Goal: Task Accomplishment & Management: Complete application form

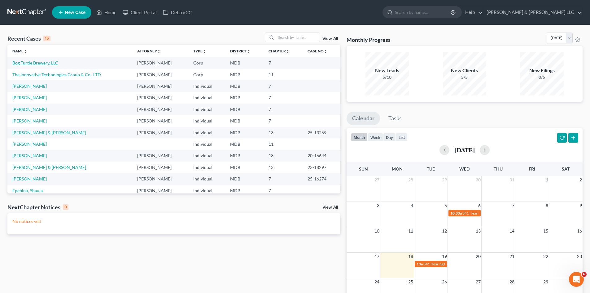
click at [54, 61] on link "Bog Turtle Brewery, LLC" at bounding box center [35, 62] width 46 height 5
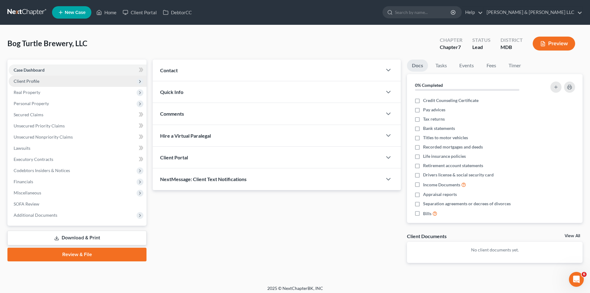
click at [49, 81] on span "Client Profile" at bounding box center [78, 81] width 138 height 11
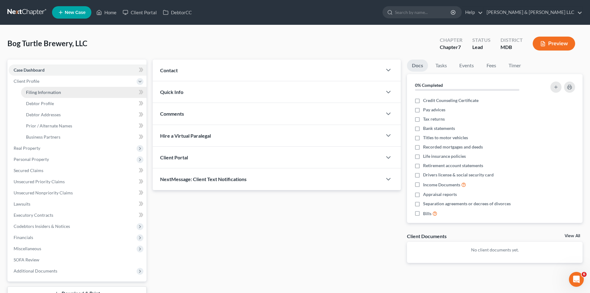
click at [63, 95] on link "Filing Information" at bounding box center [83, 92] width 125 height 11
select select "3"
select select "1"
select select "0"
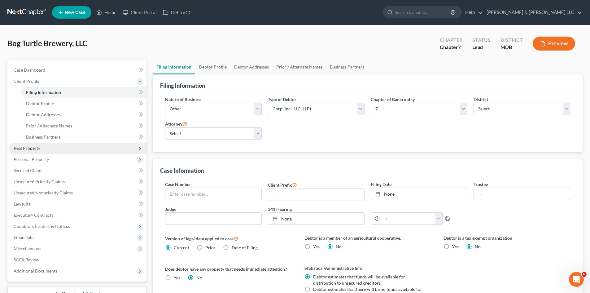
click at [54, 149] on span "Real Property" at bounding box center [78, 148] width 138 height 11
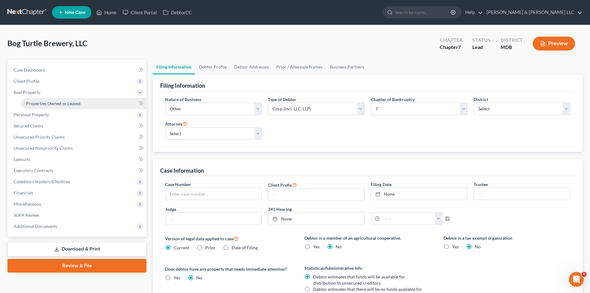
click at [98, 104] on link "Properties Owned or Leased" at bounding box center [83, 103] width 125 height 11
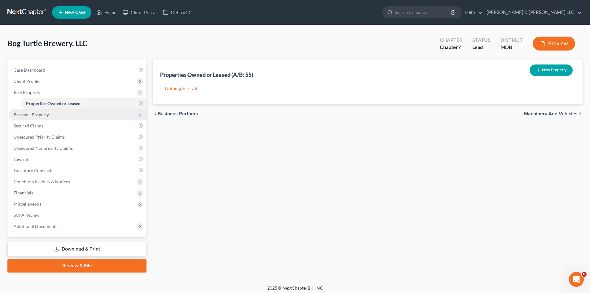
drag, startPoint x: 64, startPoint y: 116, endPoint x: 68, endPoint y: 118, distance: 3.9
click at [65, 116] on span "Personal Property" at bounding box center [78, 114] width 138 height 11
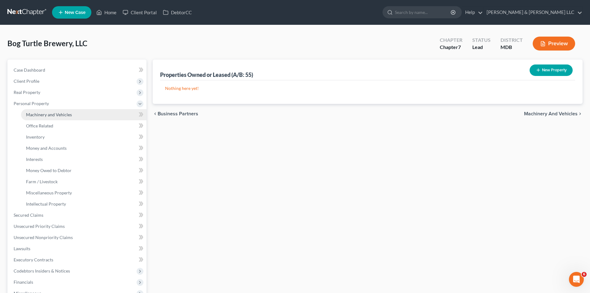
click at [78, 113] on link "Machinery and Vehicles" at bounding box center [83, 114] width 125 height 11
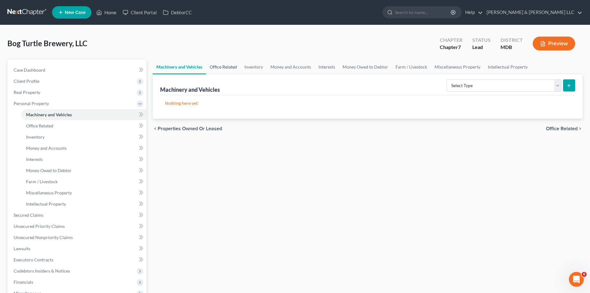
click at [227, 67] on link "Office Related" at bounding box center [223, 66] width 35 height 15
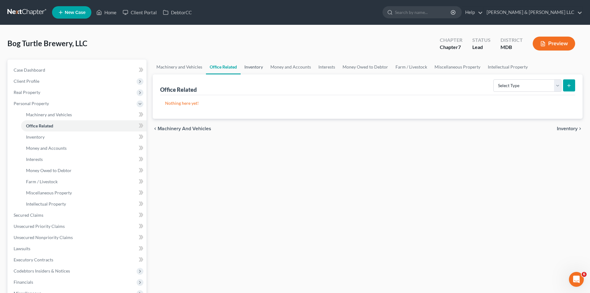
click at [266, 68] on link "Inventory" at bounding box center [254, 66] width 26 height 15
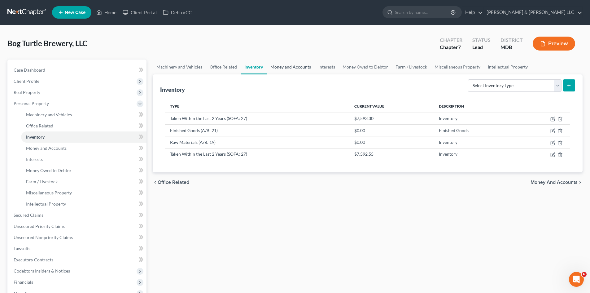
click at [303, 65] on link "Money and Accounts" at bounding box center [291, 66] width 48 height 15
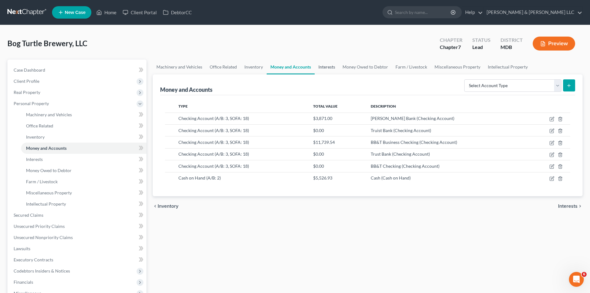
click at [327, 67] on link "Interests" at bounding box center [327, 66] width 24 height 15
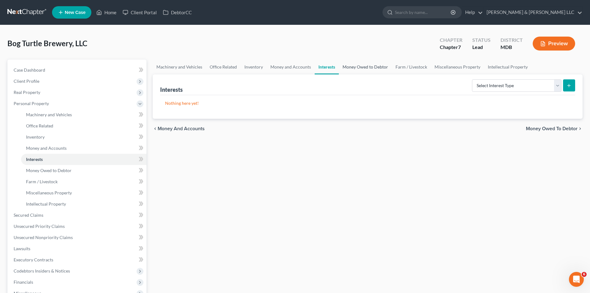
click at [361, 64] on link "Money Owed to Debtor" at bounding box center [365, 66] width 53 height 15
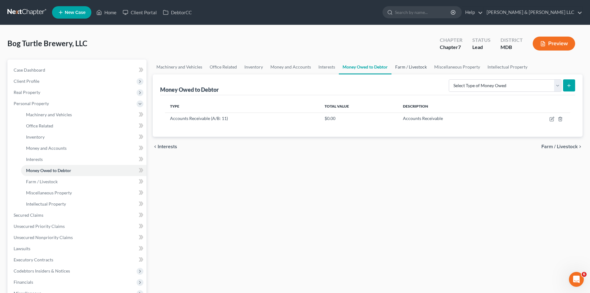
click at [420, 64] on link "Farm / Livestock" at bounding box center [411, 66] width 39 height 15
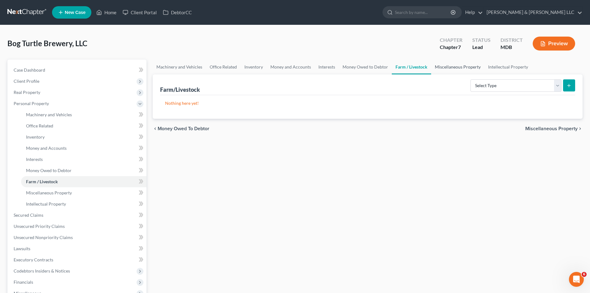
click at [450, 66] on link "Miscellaneous Property" at bounding box center [457, 66] width 53 height 15
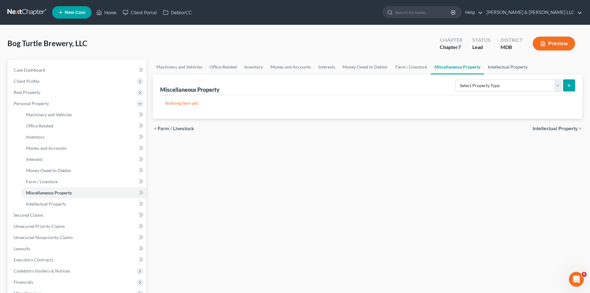
click at [503, 65] on link "Intellectual Property" at bounding box center [507, 66] width 47 height 15
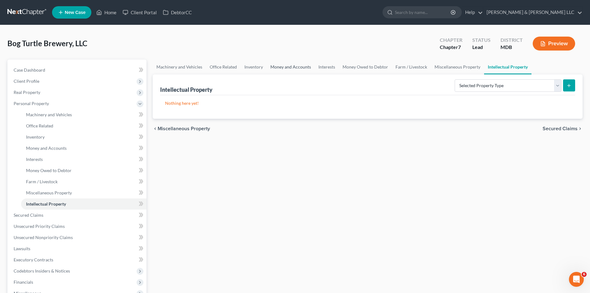
click at [281, 71] on link "Money and Accounts" at bounding box center [291, 66] width 48 height 15
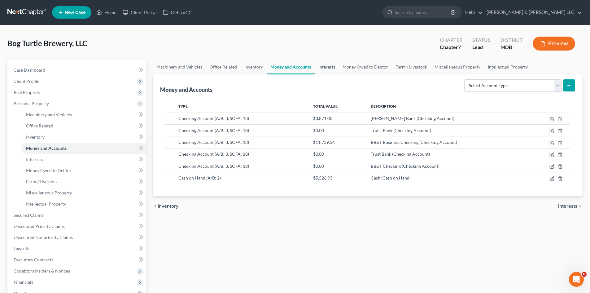
click at [324, 66] on link "Interests" at bounding box center [327, 66] width 24 height 15
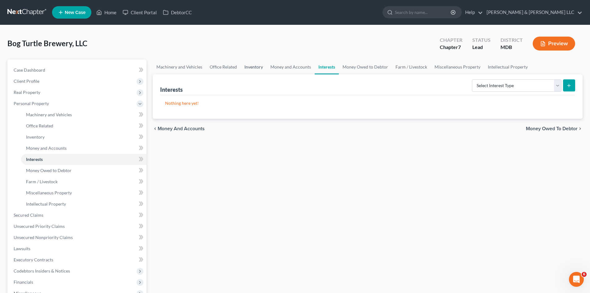
click at [244, 66] on link "Inventory" at bounding box center [254, 66] width 26 height 15
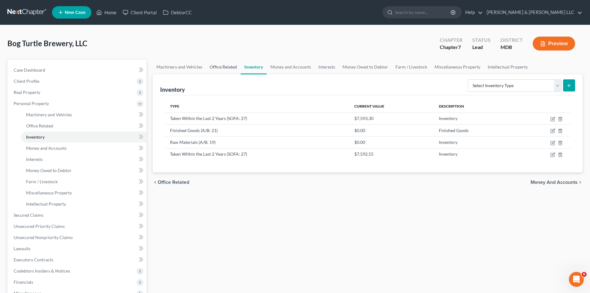
click at [228, 66] on link "Office Related" at bounding box center [223, 66] width 35 height 15
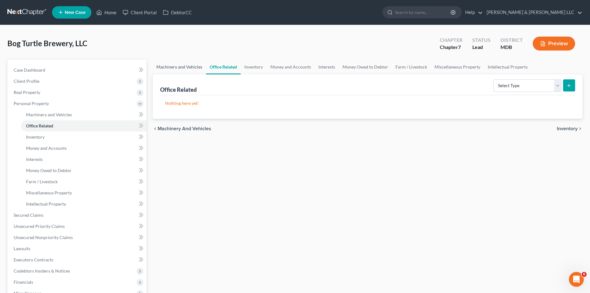
click at [183, 64] on link "Machinery and Vehicles" at bounding box center [179, 66] width 53 height 15
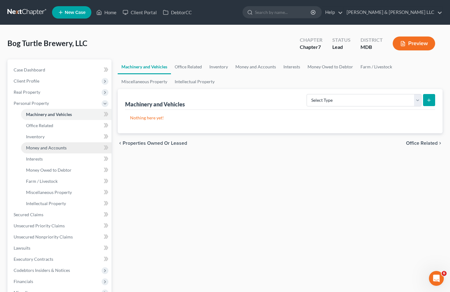
click at [77, 148] on link "Money and Accounts" at bounding box center [66, 148] width 90 height 11
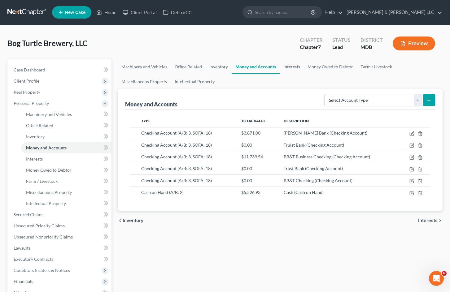
click at [294, 67] on link "Interests" at bounding box center [292, 66] width 24 height 15
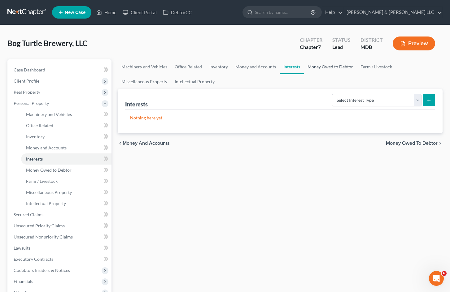
click at [329, 68] on link "Money Owed to Debtor" at bounding box center [330, 66] width 53 height 15
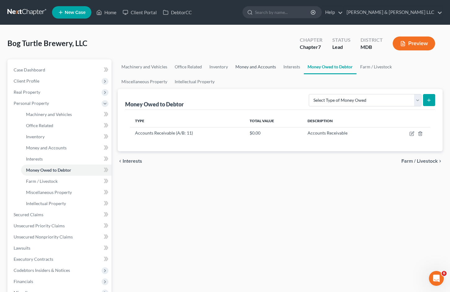
click at [261, 64] on link "Money and Accounts" at bounding box center [256, 66] width 48 height 15
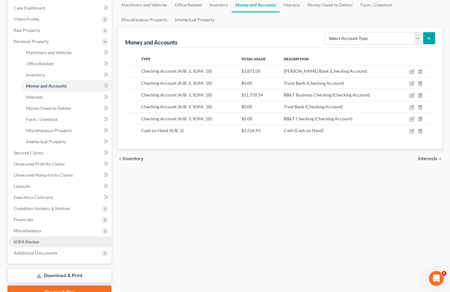
click at [53, 239] on link "SOFA Review" at bounding box center [60, 242] width 103 height 11
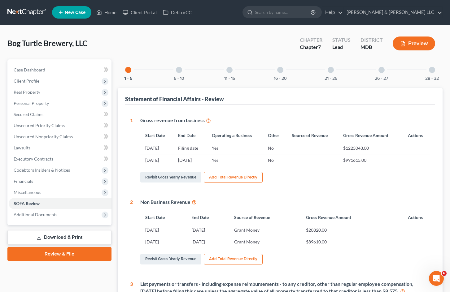
click at [178, 68] on div at bounding box center [179, 70] width 6 height 6
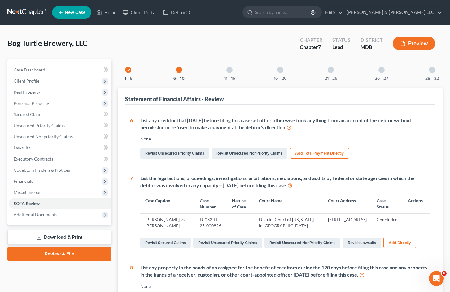
scroll to position [31, 0]
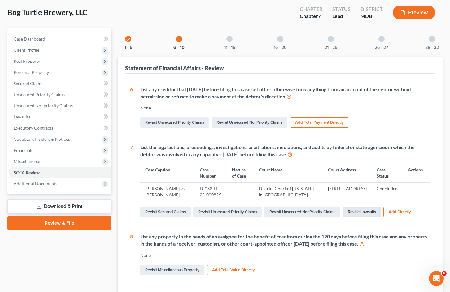
click at [359, 212] on link "Revisit Lawsuits" at bounding box center [362, 212] width 38 height 11
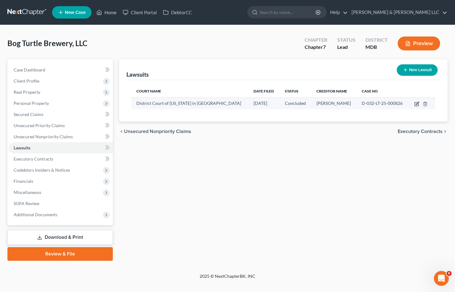
click at [417, 103] on icon "button" at bounding box center [416, 104] width 5 height 5
select select "21"
select select "2"
select select "3"
select select "21"
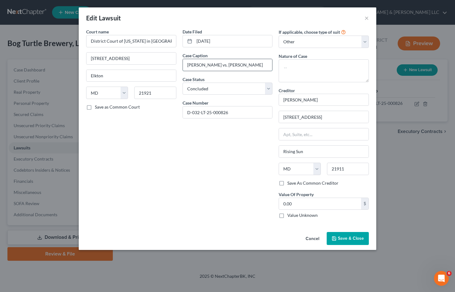
click at [259, 64] on input "[PERSON_NAME] vs. [PERSON_NAME]" at bounding box center [228, 65] width 90 height 12
type input "Jeremy Vanderhoef vs. Chris Davis, et al."
click at [313, 237] on button "Cancel" at bounding box center [313, 239] width 24 height 12
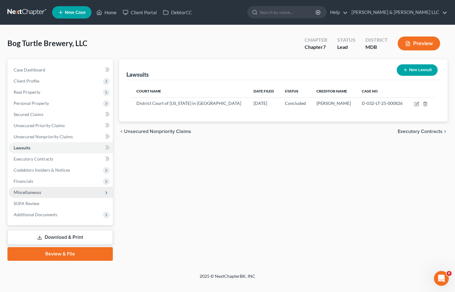
click at [53, 190] on span "Miscellaneous" at bounding box center [61, 192] width 104 height 11
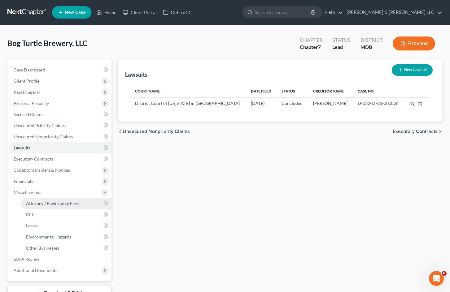
click at [64, 205] on span "Attorney / Bankruptcy Fees" at bounding box center [52, 203] width 53 height 5
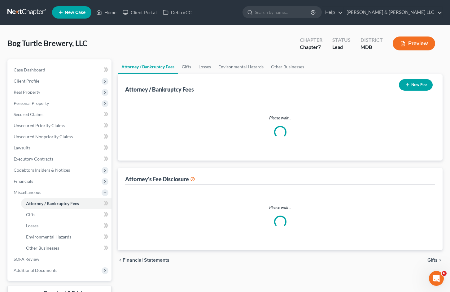
select select "0"
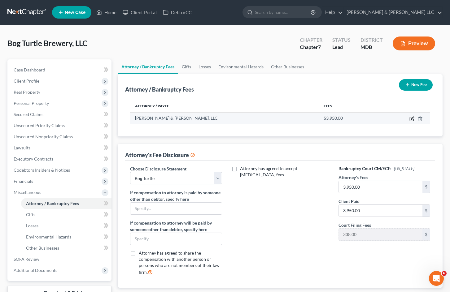
click at [412, 120] on icon "button" at bounding box center [412, 118] width 3 height 3
select select "21"
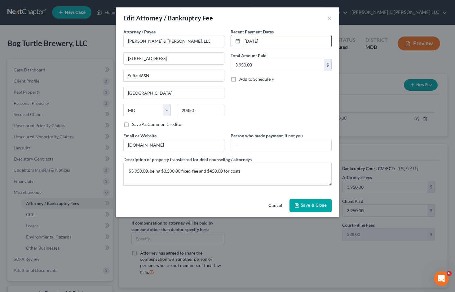
click at [271, 42] on input "07/15/2025" at bounding box center [286, 41] width 89 height 12
drag, startPoint x: 256, startPoint y: 41, endPoint x: 252, endPoint y: 40, distance: 4.4
click at [252, 40] on input "07/15/2025" at bounding box center [286, 41] width 89 height 12
type input "[DATE]"
click at [301, 108] on div "Recent Payment Dates 07/30/2025 Total Amount Paid 3,950.00 $ Add to Schedule F" at bounding box center [280, 81] width 107 height 104
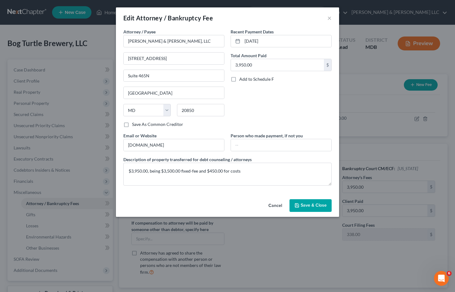
click at [316, 206] on span "Save & Close" at bounding box center [314, 205] width 26 height 5
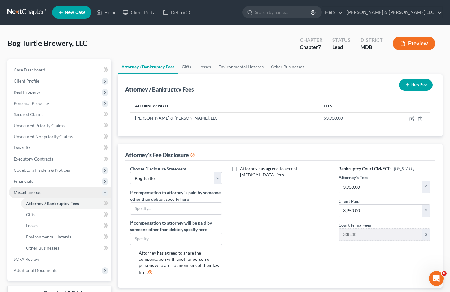
click at [61, 194] on span "Miscellaneous" at bounding box center [60, 192] width 103 height 11
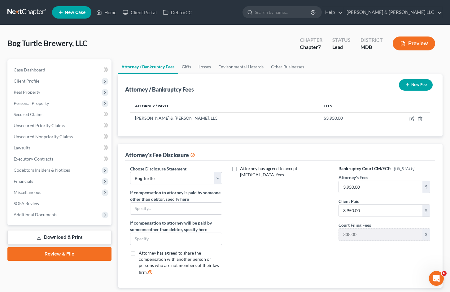
click at [308, 246] on div "Attorney has agreed to accept retainer fees" at bounding box center [280, 223] width 104 height 115
click at [59, 194] on span "Miscellaneous" at bounding box center [60, 192] width 103 height 11
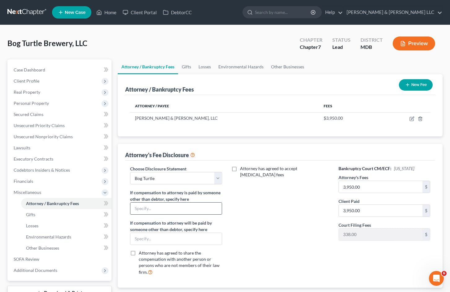
click at [201, 210] on input "text" at bounding box center [175, 209] width 91 height 12
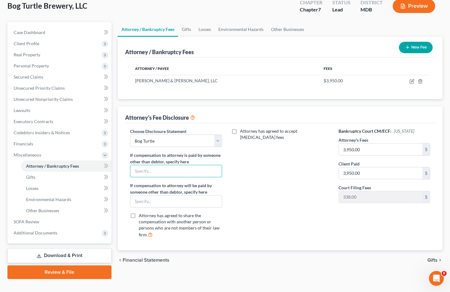
scroll to position [48, 0]
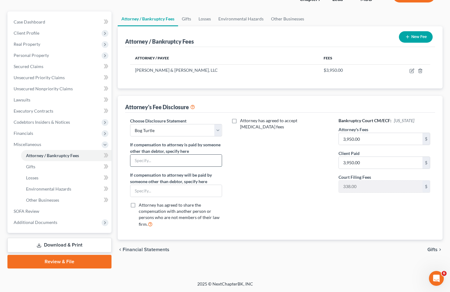
click at [166, 161] on input "text" at bounding box center [175, 161] width 91 height 12
click at [275, 174] on div "Attorney has agreed to accept retainer fees" at bounding box center [280, 175] width 104 height 115
click at [209, 161] on input "text" at bounding box center [175, 161] width 91 height 12
click at [298, 157] on div "Attorney has agreed to accept retainer fees" at bounding box center [280, 175] width 104 height 115
click at [210, 165] on input "text" at bounding box center [175, 161] width 91 height 12
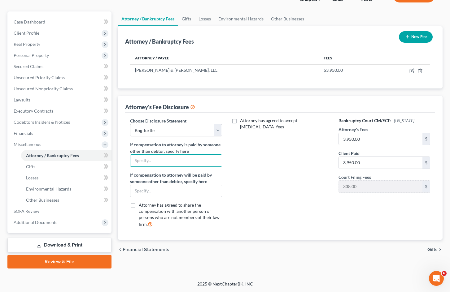
click at [254, 131] on div "Attorney has agreed to accept retainer fees" at bounding box center [280, 175] width 104 height 115
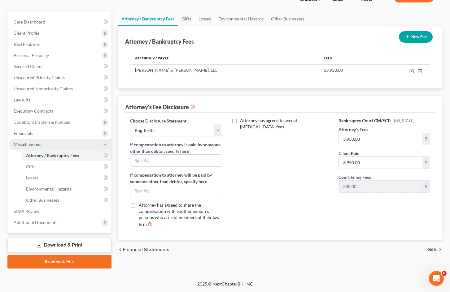
click at [97, 146] on span "Miscellaneous" at bounding box center [60, 144] width 103 height 11
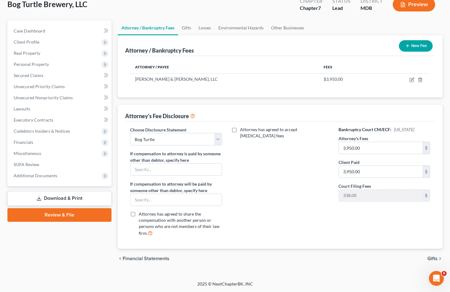
scroll to position [26, 0]
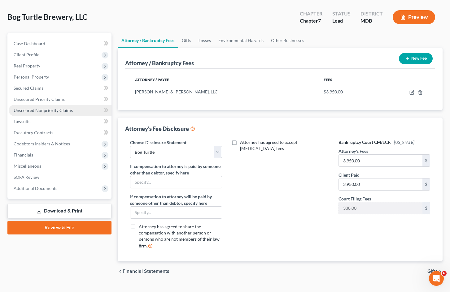
click at [67, 110] on span "Unsecured Nonpriority Claims" at bounding box center [43, 110] width 59 height 5
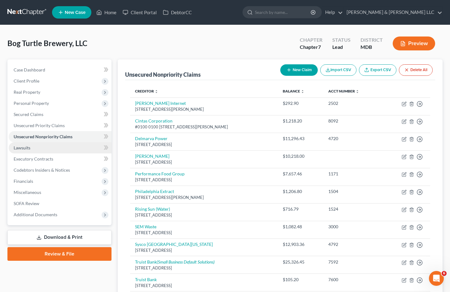
click at [49, 147] on link "Lawsuits" at bounding box center [60, 148] width 103 height 11
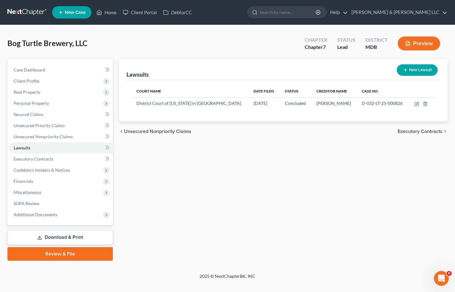
click at [281, 218] on div "Lawsuits New Lawsuit Court Name Date Filed Status Creditor Name Case No Distric…" at bounding box center [283, 160] width 335 height 202
click at [72, 205] on link "SOFA Review" at bounding box center [61, 203] width 104 height 11
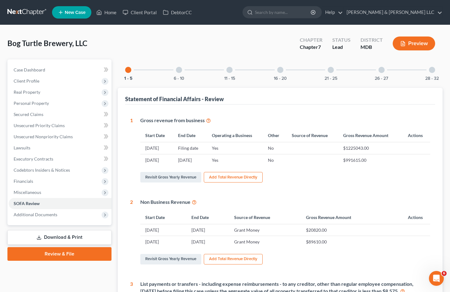
click at [385, 67] on div "26 - 27" at bounding box center [381, 69] width 21 height 21
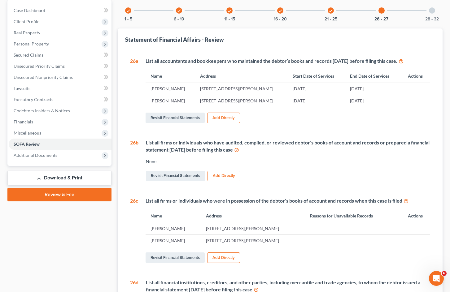
scroll to position [31, 0]
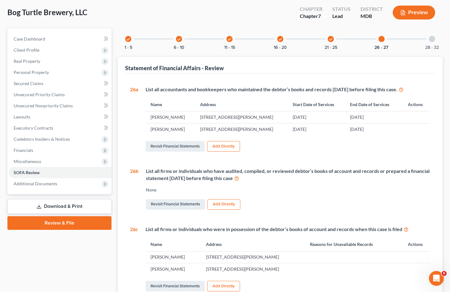
click at [230, 37] on icon "check" at bounding box center [229, 39] width 4 height 4
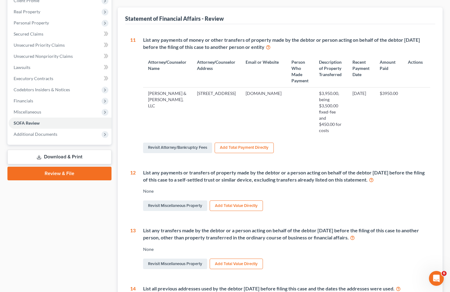
scroll to position [62, 0]
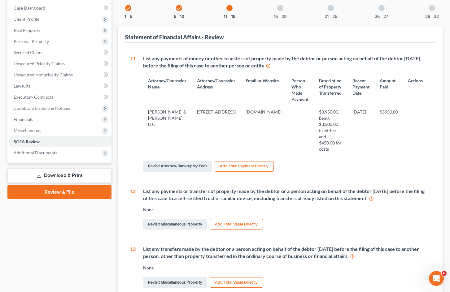
click at [181, 8] on div "check" at bounding box center [179, 8] width 6 height 6
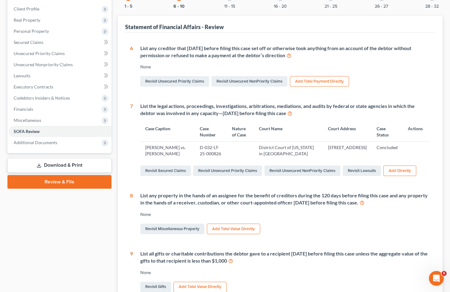
scroll to position [31, 0]
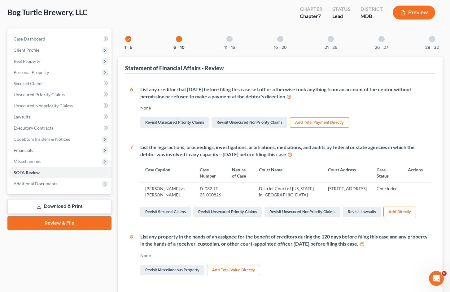
click at [129, 38] on icon "check" at bounding box center [128, 39] width 4 height 4
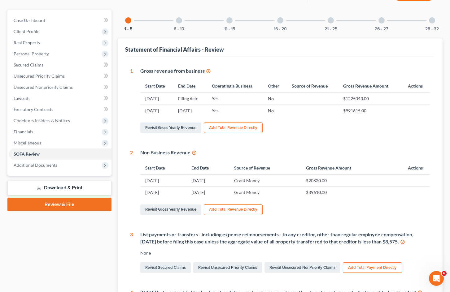
scroll to position [186, 0]
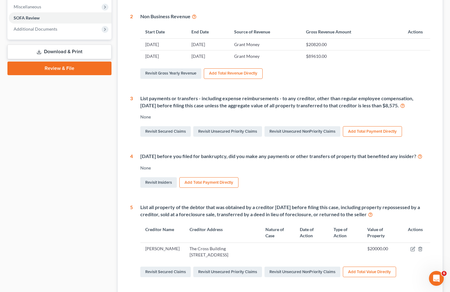
click at [380, 129] on button "Add Total Payment Directly" at bounding box center [372, 131] width 59 height 11
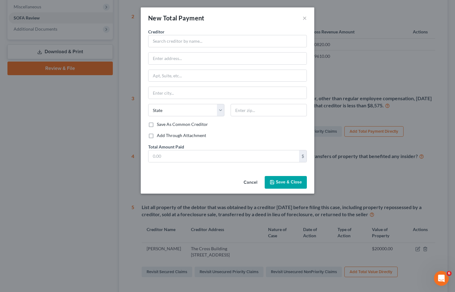
click at [251, 177] on button "Cancel" at bounding box center [251, 183] width 24 height 12
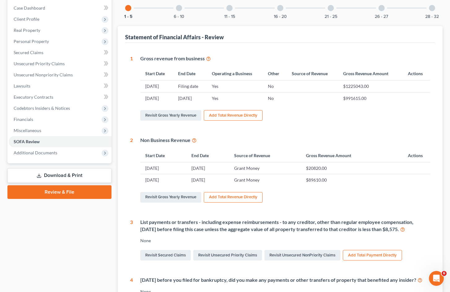
scroll to position [0, 0]
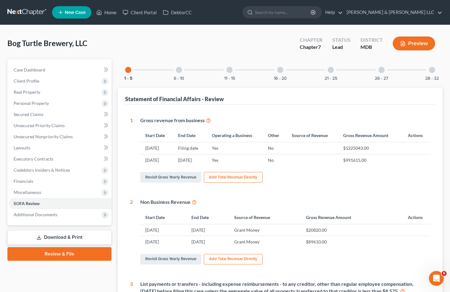
click at [419, 41] on button "Preview" at bounding box center [414, 44] width 42 height 14
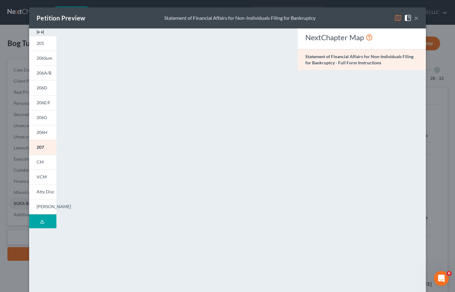
click at [36, 224] on button "Download Draft" at bounding box center [42, 222] width 27 height 14
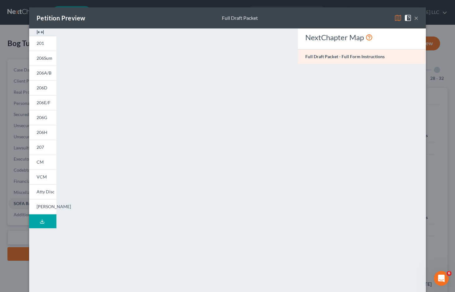
click at [416, 19] on button "×" at bounding box center [416, 17] width 4 height 7
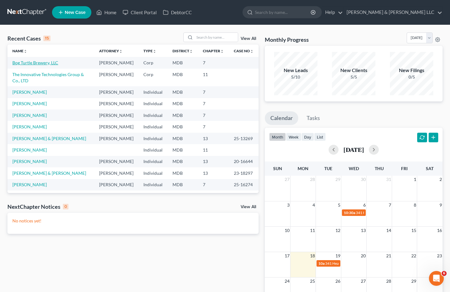
click at [41, 61] on link "Bog Turtle Brewery, LLC" at bounding box center [35, 62] width 46 height 5
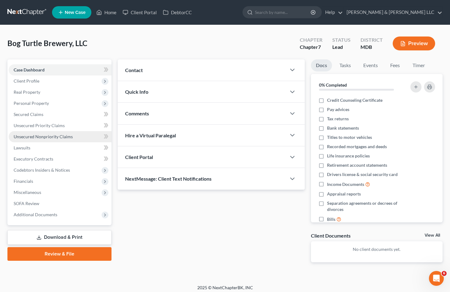
click at [39, 136] on span "Unsecured Nonpriority Claims" at bounding box center [43, 136] width 59 height 5
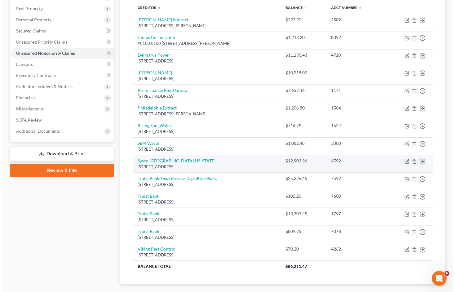
scroll to position [93, 0]
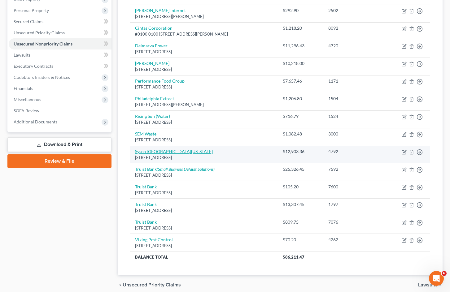
click at [173, 153] on link "Sysco [GEOGRAPHIC_DATA][US_STATE]" at bounding box center [174, 151] width 78 height 5
select select "21"
select select "18"
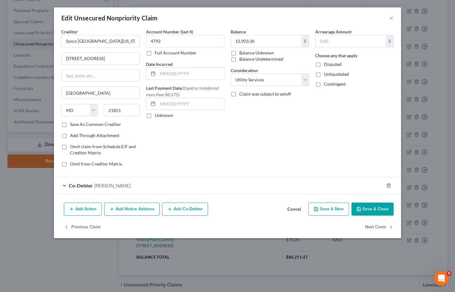
click at [138, 208] on button "Add Notice Address" at bounding box center [131, 209] width 55 height 13
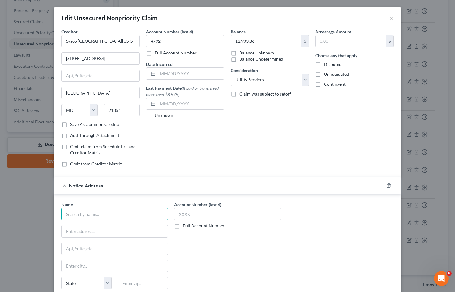
click at [111, 215] on input "text" at bounding box center [114, 214] width 107 height 12
type input "Sysco Business Services"
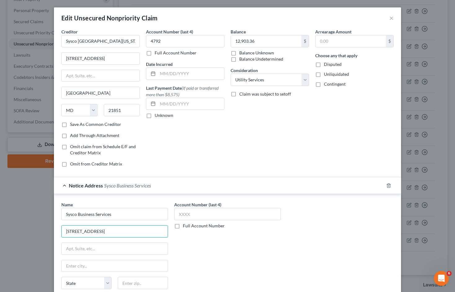
type input "[STREET_ADDRESS]"
drag, startPoint x: 130, startPoint y: 268, endPoint x: 124, endPoint y: 268, distance: 6.5
click at [130, 268] on input "text" at bounding box center [115, 267] width 106 height 12
type input "[GEOGRAPHIC_DATA]"
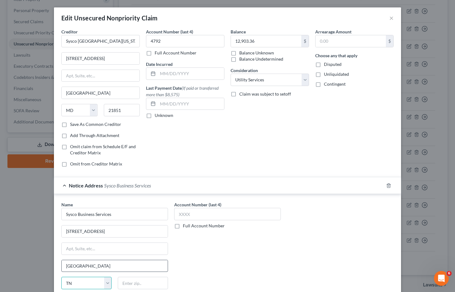
select select "45"
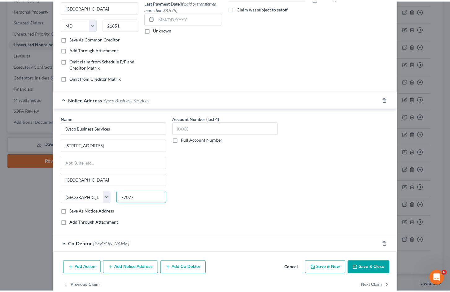
scroll to position [99, 0]
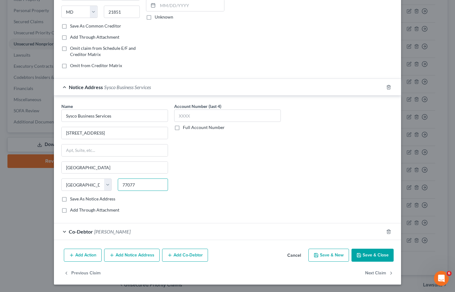
type input "77077"
click at [371, 257] on button "Save & Close" at bounding box center [372, 255] width 42 height 13
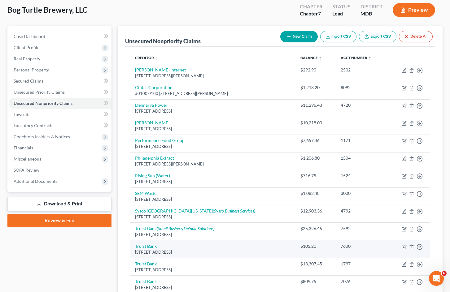
scroll to position [0, 0]
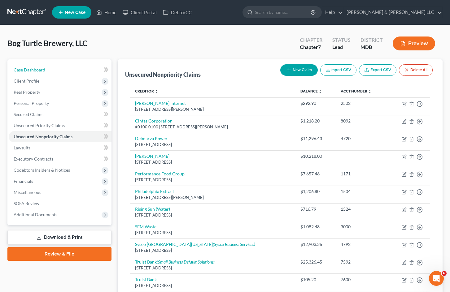
drag, startPoint x: 54, startPoint y: 71, endPoint x: 224, endPoint y: 14, distance: 179.8
click at [54, 71] on link "Case Dashboard" at bounding box center [60, 69] width 103 height 11
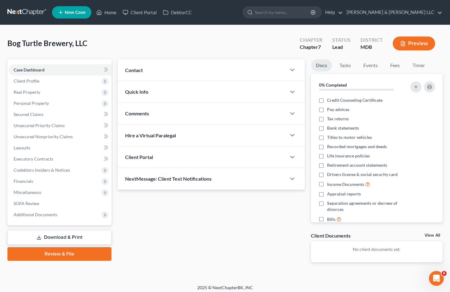
drag, startPoint x: 183, startPoint y: 219, endPoint x: 150, endPoint y: 192, distance: 42.3
click at [183, 220] on div "Updates & News × [US_STATE] District Notes: Take a look at NextChapter's Distri…" at bounding box center [211, 165] width 193 height 213
click at [57, 102] on span "Personal Property" at bounding box center [60, 103] width 103 height 11
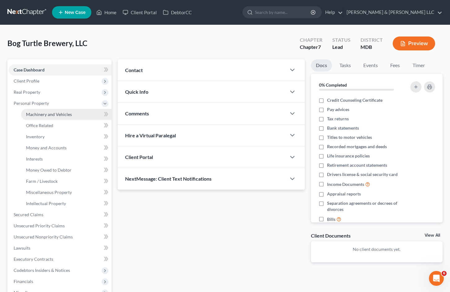
click at [65, 113] on span "Machinery and Vehicles" at bounding box center [49, 114] width 46 height 5
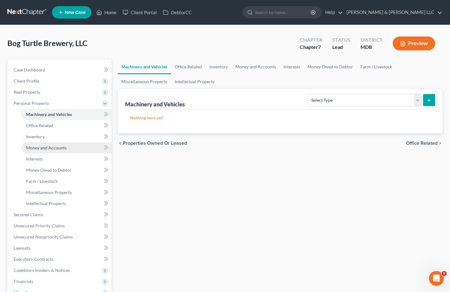
click at [73, 151] on link "Money and Accounts" at bounding box center [66, 148] width 90 height 11
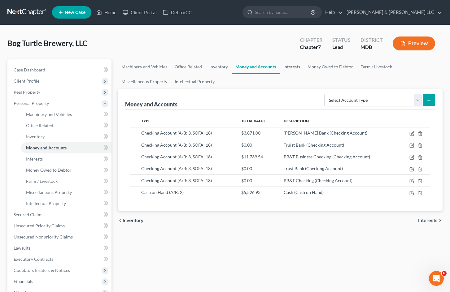
click at [298, 68] on link "Interests" at bounding box center [292, 66] width 24 height 15
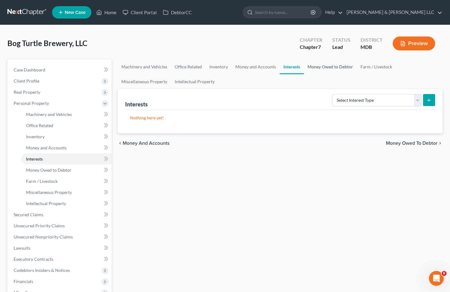
click at [338, 67] on link "Money Owed to Debtor" at bounding box center [330, 66] width 53 height 15
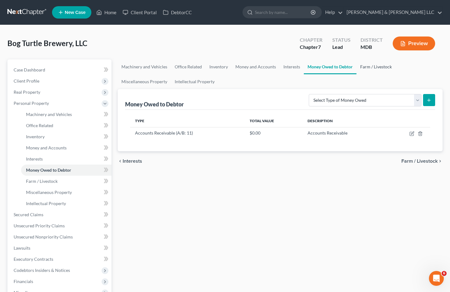
click at [381, 66] on link "Farm / Livestock" at bounding box center [376, 66] width 39 height 15
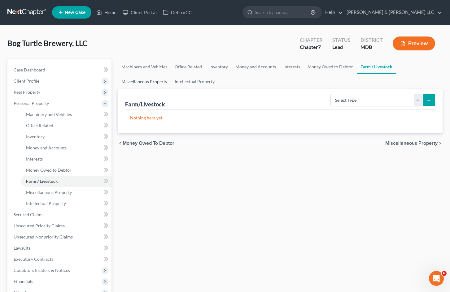
click at [163, 81] on link "Miscellaneous Property" at bounding box center [144, 81] width 53 height 15
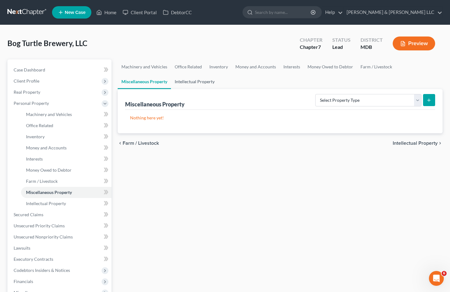
click at [202, 82] on link "Intellectual Property" at bounding box center [194, 81] width 47 height 15
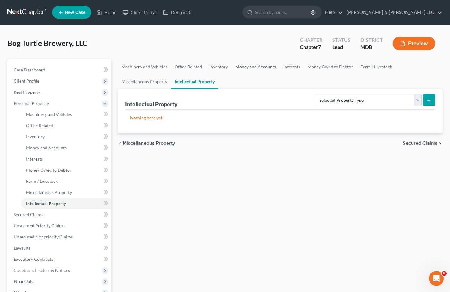
click at [272, 66] on link "Money and Accounts" at bounding box center [256, 66] width 48 height 15
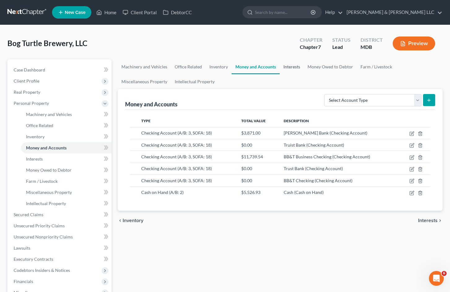
click at [296, 65] on link "Interests" at bounding box center [292, 66] width 24 height 15
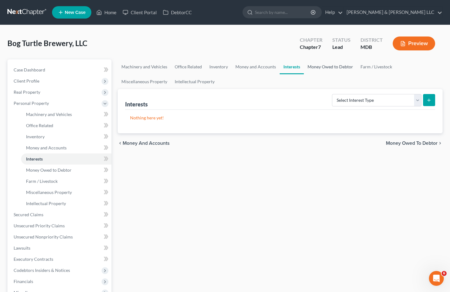
click at [339, 66] on link "Money Owed to Debtor" at bounding box center [330, 66] width 53 height 15
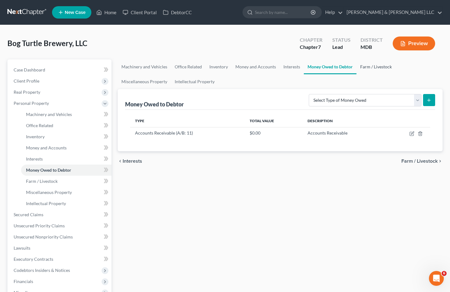
click at [379, 65] on link "Farm / Livestock" at bounding box center [376, 66] width 39 height 15
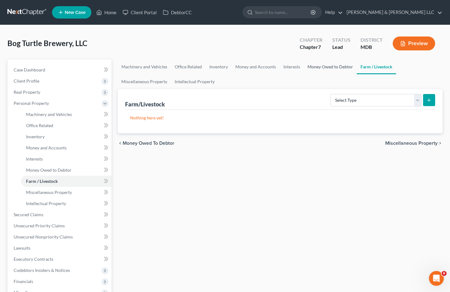
click at [304, 66] on link "Money Owed to Debtor" at bounding box center [330, 66] width 53 height 15
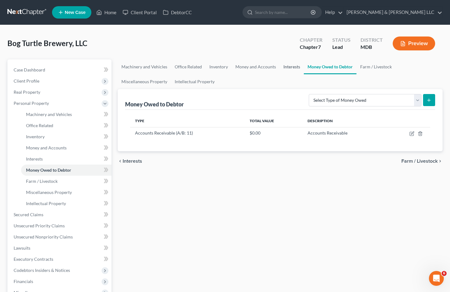
click at [291, 65] on link "Interests" at bounding box center [292, 66] width 24 height 15
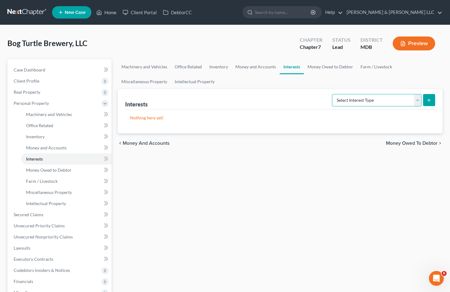
click at [350, 99] on select "Select Interest Type Bond (A/B: 16) Incorporated Business (A/B: 15) Insurance P…" at bounding box center [377, 100] width 90 height 12
click at [145, 79] on link "Miscellaneous Property" at bounding box center [144, 81] width 53 height 15
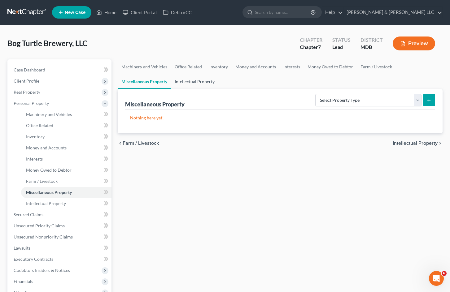
click at [214, 83] on link "Intellectual Property" at bounding box center [194, 81] width 47 height 15
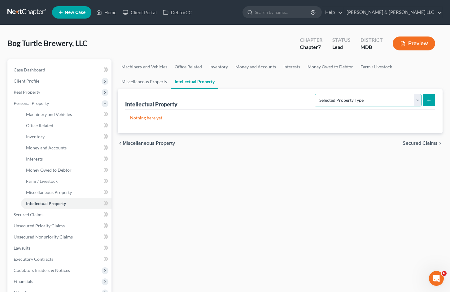
click at [338, 101] on select "Selected Property Type Customer Lists (A/B: 63) Goodwill (A/B: 65) Internet Dom…" at bounding box center [368, 100] width 107 height 12
select select "licenses_franchises_royalties"
click at [315, 94] on select "Selected Property Type Customer Lists (A/B: 63) Goodwill (A/B: 65) Internet Dom…" at bounding box center [368, 100] width 107 height 12
click at [430, 99] on icon "submit" at bounding box center [429, 100] width 5 height 5
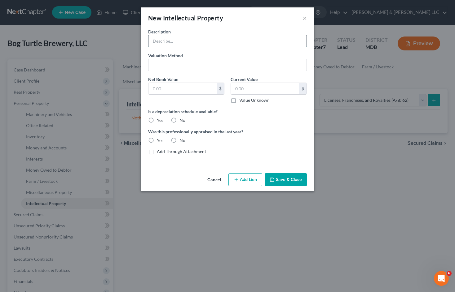
click at [184, 40] on input "text" at bounding box center [227, 41] width 158 height 12
type input "Liquor License"
click at [239, 99] on label "Value Unknown" at bounding box center [254, 100] width 30 height 6
click at [242, 99] on input "Value Unknown" at bounding box center [244, 99] width 4 height 4
checkbox input "true"
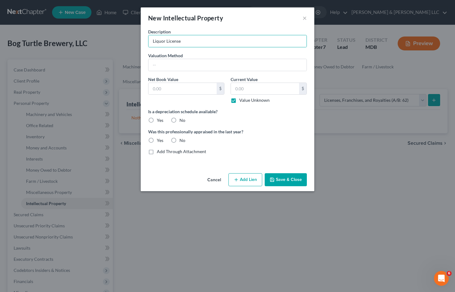
type input "0.00"
click at [288, 180] on button "Save & Close" at bounding box center [286, 180] width 42 height 13
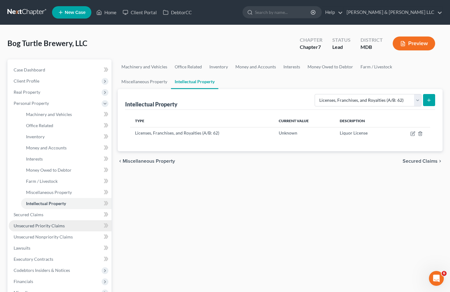
click at [65, 227] on link "Unsecured Priority Claims" at bounding box center [60, 226] width 103 height 11
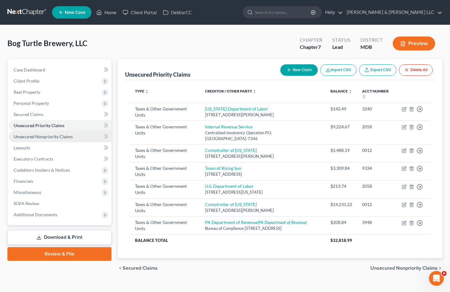
click at [50, 134] on span "Unsecured Nonpriority Claims" at bounding box center [43, 136] width 59 height 5
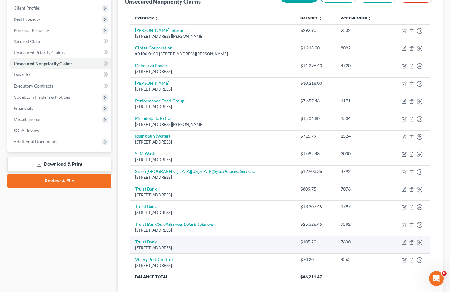
scroll to position [62, 0]
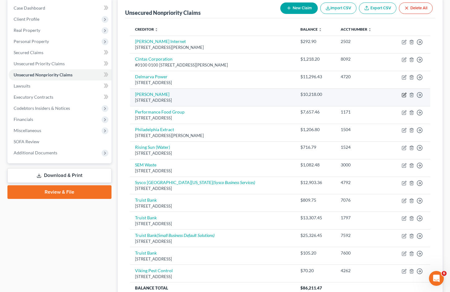
click at [403, 95] on icon "button" at bounding box center [404, 95] width 5 height 5
select select "39"
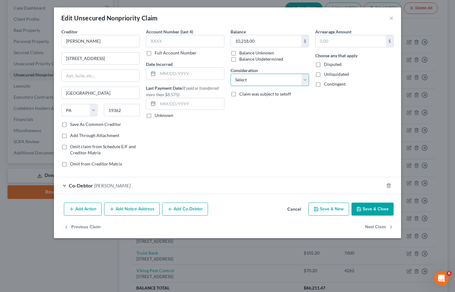
click at [286, 81] on select "Select Cable / Satellite Services Collection Agency Credit Card Debt Debt Couns…" at bounding box center [270, 80] width 78 height 12
select select "11"
click at [231, 74] on select "Select Cable / Satellite Services Collection Agency Credit Card Debt Debt Couns…" at bounding box center [270, 80] width 78 height 12
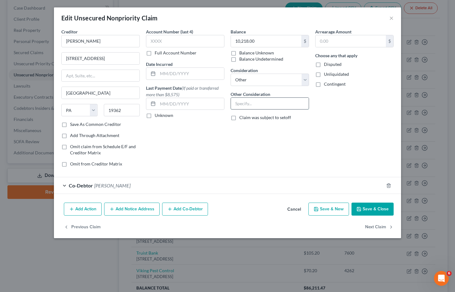
click at [261, 104] on input "text" at bounding box center [270, 104] width 78 height 12
type input "I"
drag, startPoint x: 265, startPoint y: 104, endPoint x: 251, endPoint y: 104, distance: 14.6
click at [251, 104] on input "Unpaid Rent" at bounding box center [270, 104] width 78 height 12
type input "Unpaid rent"
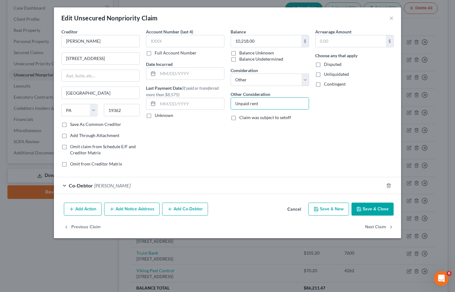
click at [372, 212] on button "Save & Close" at bounding box center [372, 209] width 42 height 13
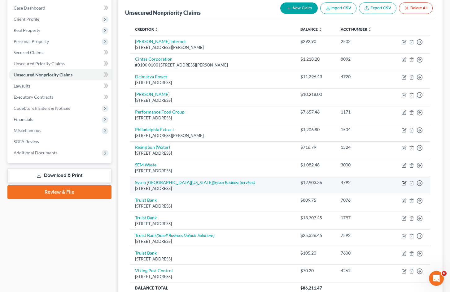
click at [404, 184] on icon "button" at bounding box center [404, 182] width 3 height 3
select select "21"
select select "18"
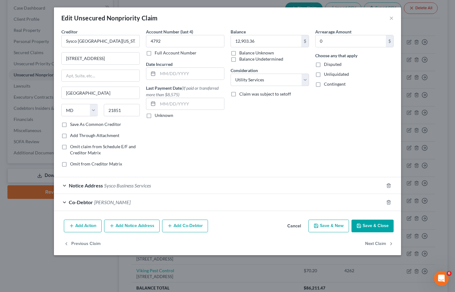
click at [295, 228] on button "Cancel" at bounding box center [294, 227] width 24 height 12
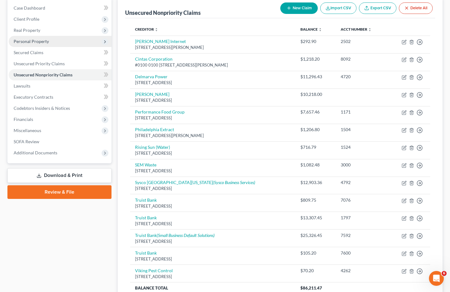
click at [54, 45] on span "Personal Property" at bounding box center [60, 41] width 103 height 11
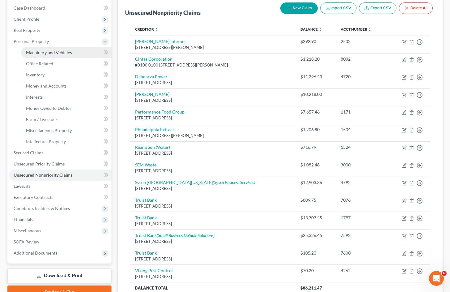
click at [59, 55] on link "Machinery and Vehicles" at bounding box center [66, 52] width 90 height 11
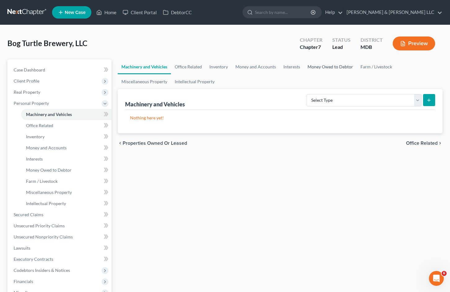
click at [333, 66] on link "Money Owed to Debtor" at bounding box center [330, 66] width 53 height 15
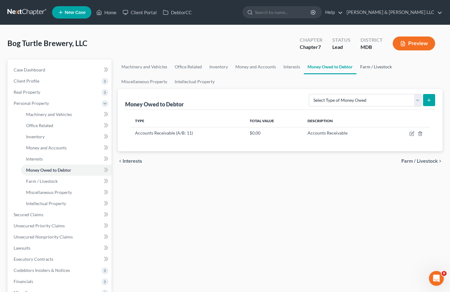
click at [382, 67] on link "Farm / Livestock" at bounding box center [376, 66] width 39 height 15
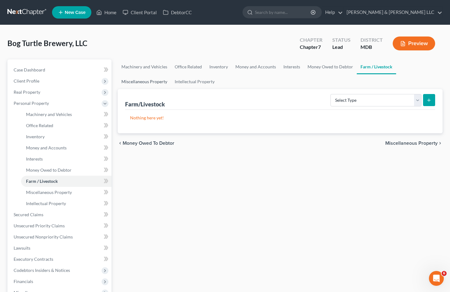
click at [141, 77] on link "Miscellaneous Property" at bounding box center [144, 81] width 53 height 15
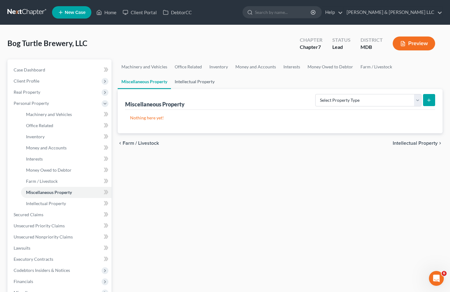
click at [195, 83] on link "Intellectual Property" at bounding box center [194, 81] width 47 height 15
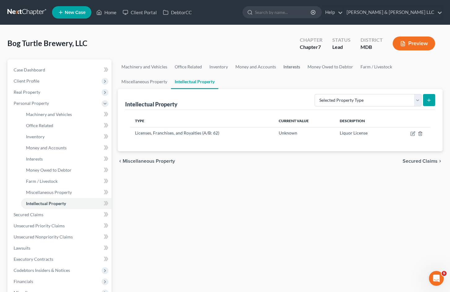
click at [295, 67] on link "Interests" at bounding box center [292, 66] width 24 height 15
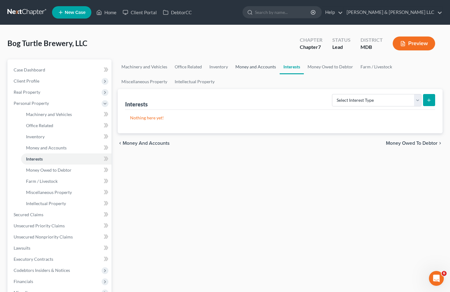
click at [256, 68] on link "Money and Accounts" at bounding box center [256, 66] width 48 height 15
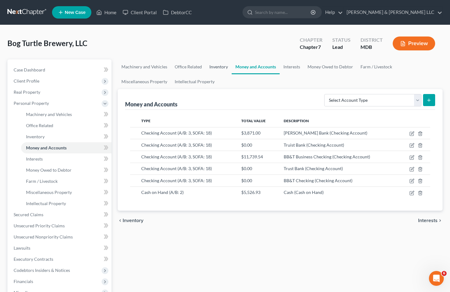
click at [220, 67] on link "Inventory" at bounding box center [219, 66] width 26 height 15
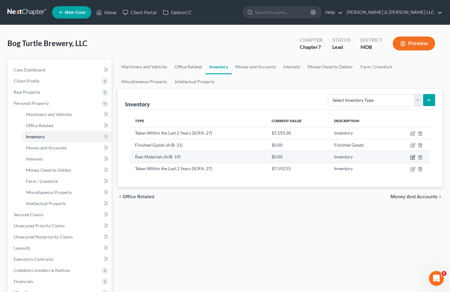
click at [412, 159] on icon "button" at bounding box center [413, 157] width 5 height 5
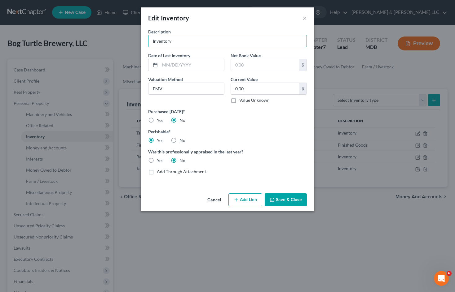
drag, startPoint x: 182, startPoint y: 39, endPoint x: 121, endPoint y: 36, distance: 61.2
click at [121, 36] on div "Edit Inventory × Description Inventory Date of Last Inventory Net Book Value $ …" at bounding box center [227, 146] width 455 height 292
type input "Expired Raw Materials and Beer"
click at [179, 141] on label "No" at bounding box center [182, 141] width 6 height 6
click at [182, 141] on input "No" at bounding box center [184, 140] width 4 height 4
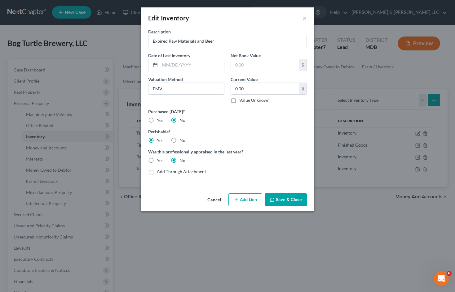
radio input "true"
radio input "false"
drag, startPoint x: 301, startPoint y: 200, endPoint x: 297, endPoint y: 199, distance: 3.3
click at [300, 199] on button "Save & Close" at bounding box center [286, 200] width 42 height 13
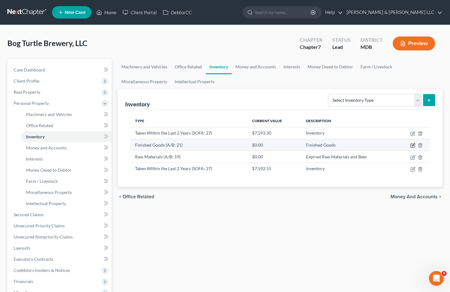
click at [414, 144] on icon "button" at bounding box center [413, 144] width 3 height 3
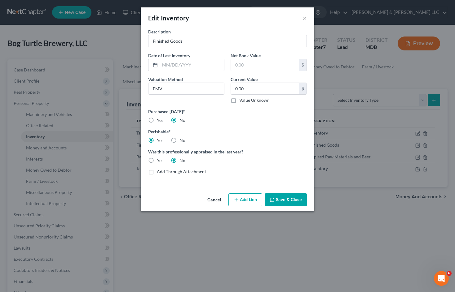
click at [179, 141] on label "No" at bounding box center [182, 141] width 6 height 6
click at [182, 141] on input "No" at bounding box center [184, 140] width 4 height 4
radio input "true"
radio input "false"
drag, startPoint x: 187, startPoint y: 39, endPoint x: 109, endPoint y: 18, distance: 80.6
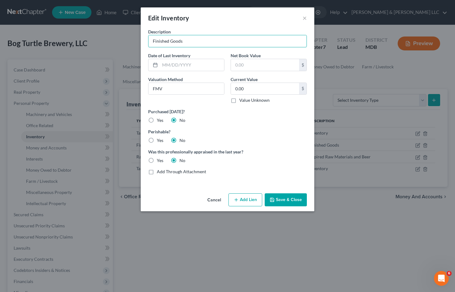
click at [105, 37] on div "Edit Inventory × Description Finished Goods Date of Last Inventory Net Book Val…" at bounding box center [227, 146] width 455 height 292
type input "E"
click at [218, 201] on button "Cancel" at bounding box center [214, 200] width 24 height 12
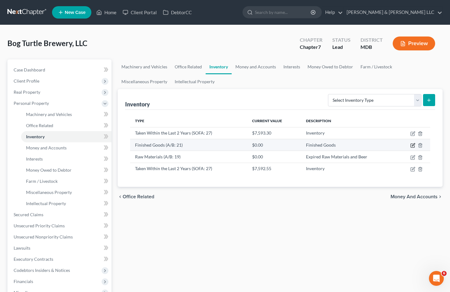
click at [414, 146] on icon "button" at bounding box center [413, 144] width 3 height 3
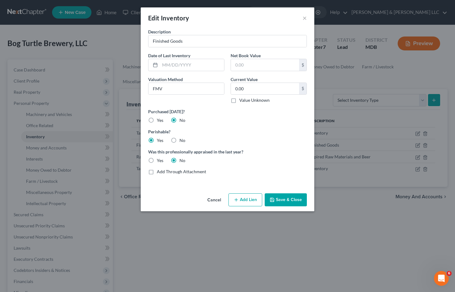
click at [215, 199] on button "Cancel" at bounding box center [214, 200] width 24 height 12
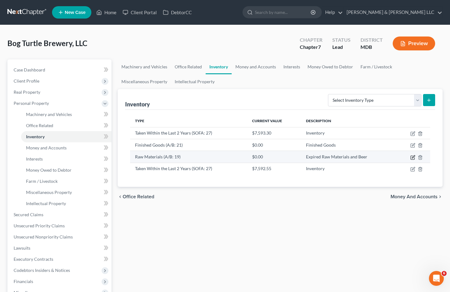
click at [412, 157] on icon "button" at bounding box center [413, 157] width 5 height 5
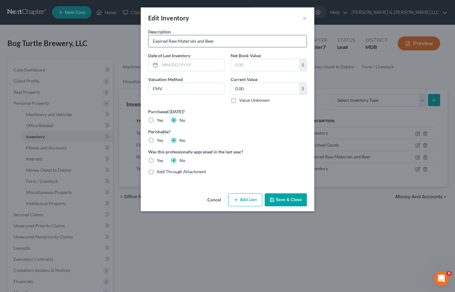
drag, startPoint x: 200, startPoint y: 41, endPoint x: 222, endPoint y: 42, distance: 22.0
click at [222, 42] on input "Expired Raw Materials and Beer" at bounding box center [227, 41] width 158 height 12
type input "Expired Raw Materials"
click at [293, 201] on button "Save & Close" at bounding box center [286, 200] width 42 height 13
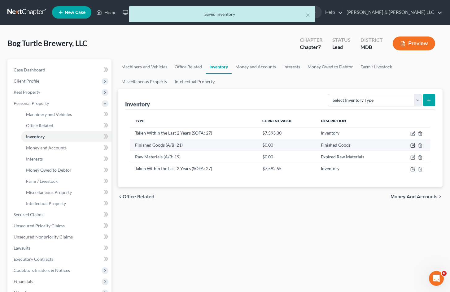
click at [415, 146] on icon "button" at bounding box center [413, 145] width 5 height 5
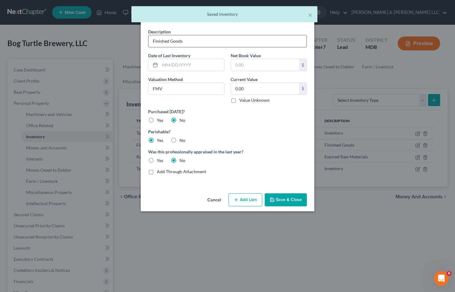
click at [153, 42] on input "Finished Goods" at bounding box center [227, 41] width 158 height 12
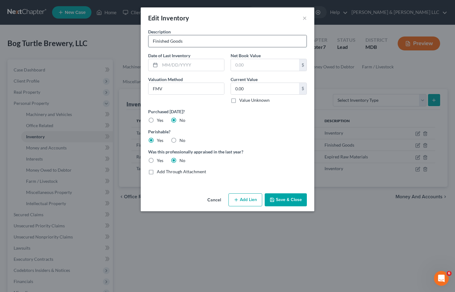
click at [203, 44] on input "Finished Goods" at bounding box center [227, 41] width 158 height 12
type input "Finished Goods (expired)"
click at [179, 141] on label "No" at bounding box center [182, 141] width 6 height 6
click at [182, 141] on input "No" at bounding box center [184, 140] width 4 height 4
radio input "true"
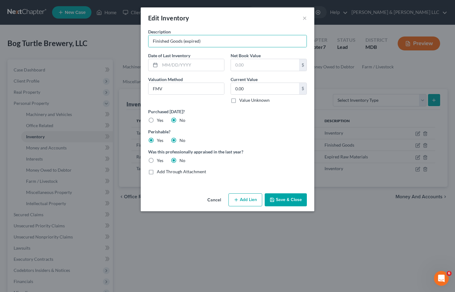
radio input "false"
click at [288, 200] on button "Save & Close" at bounding box center [286, 200] width 42 height 13
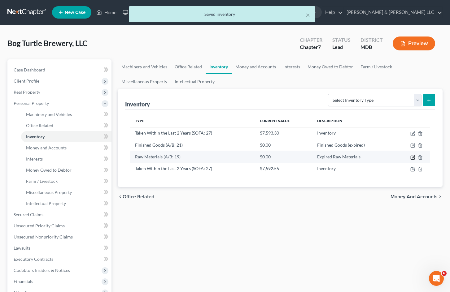
click at [413, 157] on icon "button" at bounding box center [413, 157] width 5 height 5
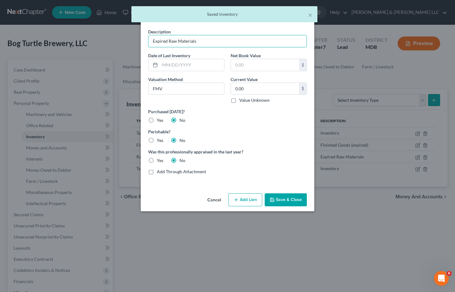
drag, startPoint x: 169, startPoint y: 42, endPoint x: 137, endPoint y: 44, distance: 32.0
click at [122, 43] on div "Edit Inventory × Description Expired Raw Materials Date of Last Inventory Net B…" at bounding box center [227, 146] width 455 height 292
click at [203, 42] on input "Raw Materials" at bounding box center [227, 41] width 158 height 12
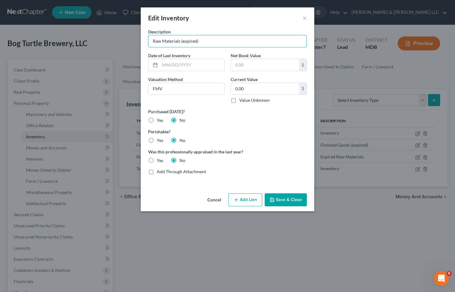
type input "Raw Materials (expired)"
click at [291, 201] on button "Save & Close" at bounding box center [286, 200] width 42 height 13
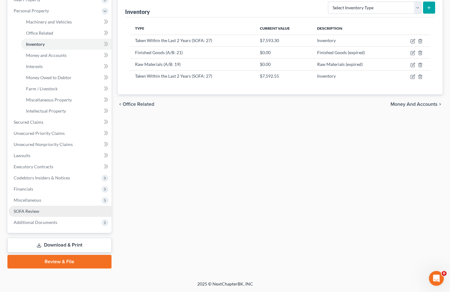
click at [55, 209] on link "SOFA Review" at bounding box center [60, 211] width 103 height 11
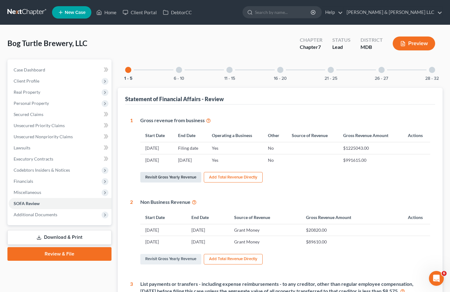
click at [183, 177] on link "Revisit Gross Yearly Revenue" at bounding box center [170, 177] width 61 height 11
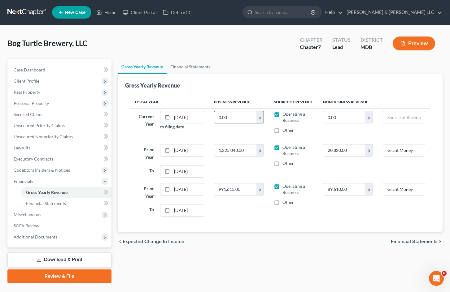
click at [240, 116] on input "0.00" at bounding box center [235, 118] width 42 height 12
click at [314, 261] on div "Gross Yearly Revenue Financial Statements Gross Yearly Revenue Fiscal Year Busi…" at bounding box center [280, 171] width 331 height 224
click at [51, 213] on span "Miscellaneous" at bounding box center [60, 214] width 103 height 11
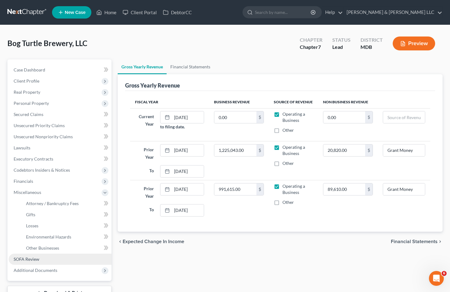
click at [55, 260] on link "SOFA Review" at bounding box center [60, 259] width 103 height 11
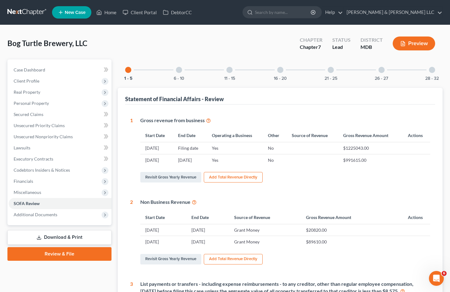
click at [177, 69] on div at bounding box center [179, 70] width 6 height 6
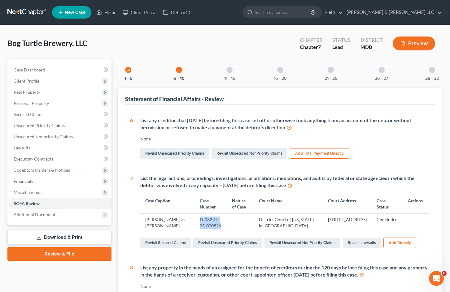
drag, startPoint x: 214, startPoint y: 226, endPoint x: 199, endPoint y: 220, distance: 16.4
click at [199, 220] on td "D-032-LT-25-000826" at bounding box center [211, 223] width 32 height 18
copy td "D-032-LT-25-000826"
click at [227, 69] on div at bounding box center [229, 70] width 6 height 6
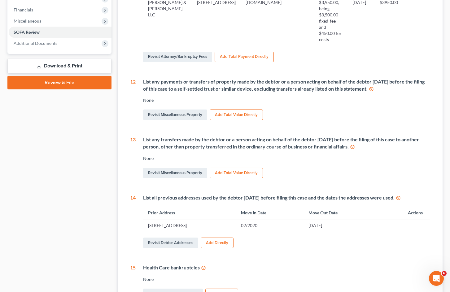
scroll to position [217, 0]
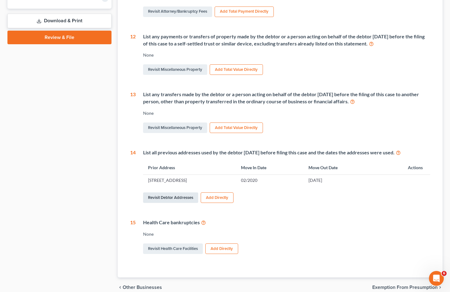
click at [182, 200] on link "Revisit Debtor Addresses" at bounding box center [170, 198] width 55 height 11
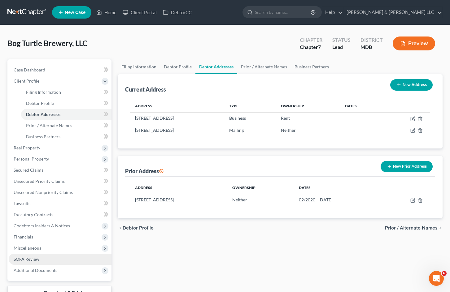
click at [55, 257] on link "SOFA Review" at bounding box center [60, 259] width 103 height 11
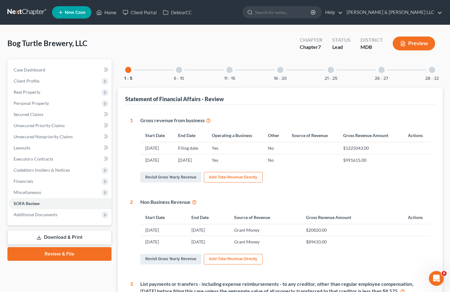
click at [180, 72] on div at bounding box center [179, 70] width 6 height 6
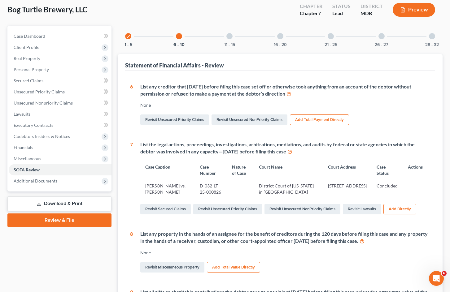
scroll to position [31, 0]
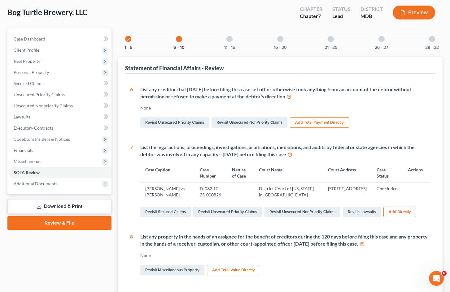
click at [229, 41] on div at bounding box center [229, 39] width 6 height 6
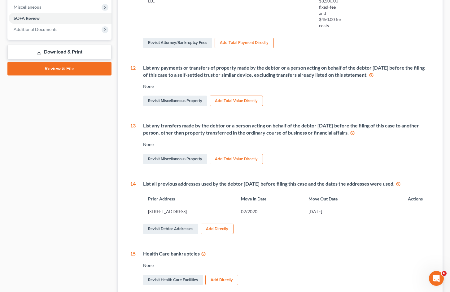
scroll to position [186, 0]
drag, startPoint x: 378, startPoint y: 134, endPoint x: 139, endPoint y: 125, distance: 238.8
click at [139, 125] on div "List any transfers made by the debtor or a person acting on behalf of the debto…" at bounding box center [283, 143] width 295 height 43
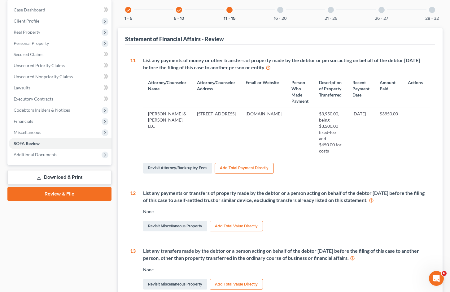
scroll to position [60, 0]
click at [128, 12] on icon "check" at bounding box center [128, 10] width 4 height 4
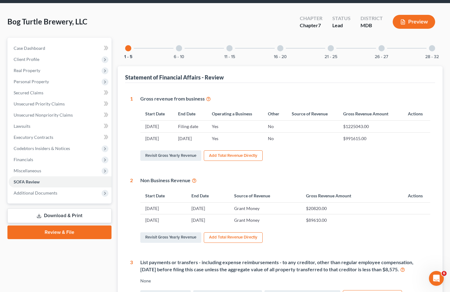
scroll to position [0, 0]
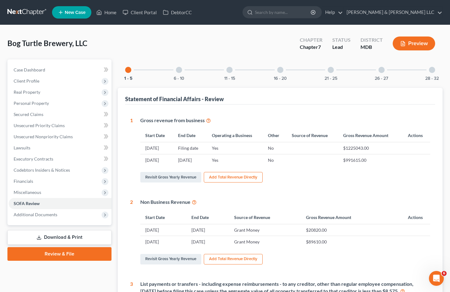
click at [283, 68] on div "16 - 20" at bounding box center [280, 69] width 21 height 21
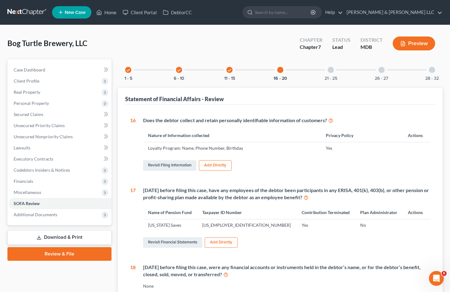
click at [226, 71] on div "check 11 - 15" at bounding box center [229, 69] width 21 height 21
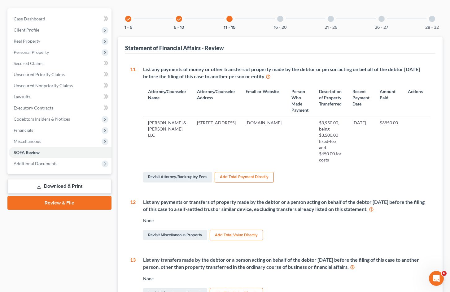
scroll to position [29, 0]
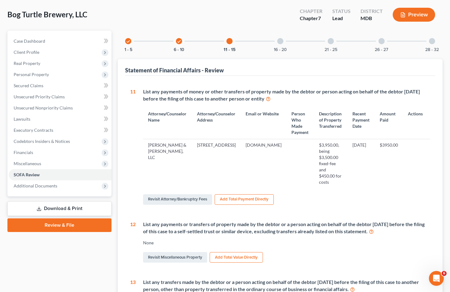
click at [329, 40] on div at bounding box center [331, 41] width 6 height 6
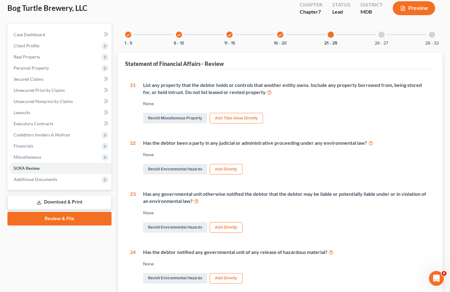
scroll to position [28, 0]
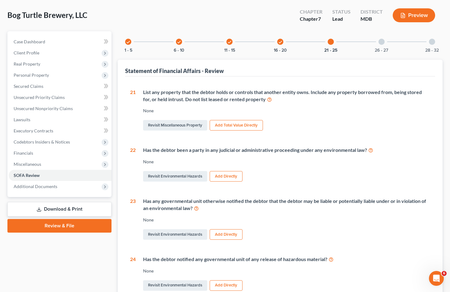
click at [181, 42] on icon "check" at bounding box center [179, 42] width 4 height 4
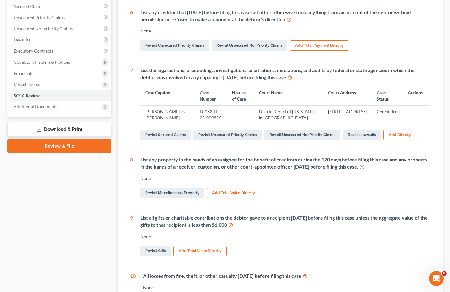
scroll to position [124, 0]
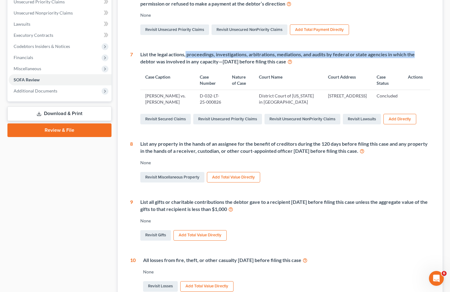
drag, startPoint x: 186, startPoint y: 53, endPoint x: 374, endPoint y: 59, distance: 187.9
click at [413, 56] on div "List the legal actions, proceedings, investigations, arbitrations, mediations, …" at bounding box center [285, 58] width 290 height 14
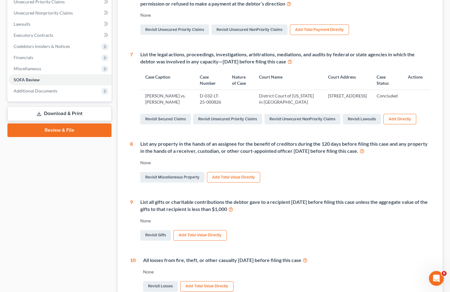
click at [254, 61] on div "List the legal actions, proceedings, investigations, arbitrations, mediations, …" at bounding box center [285, 58] width 290 height 14
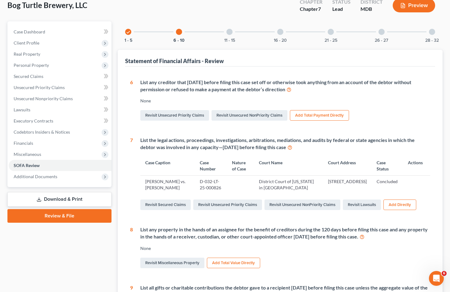
scroll to position [0, 0]
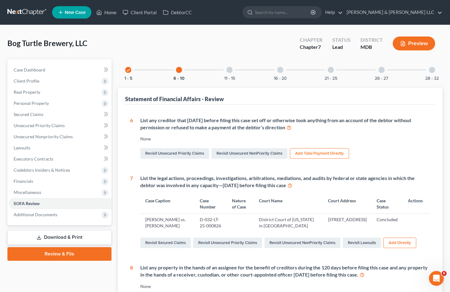
click at [229, 71] on div at bounding box center [229, 70] width 6 height 6
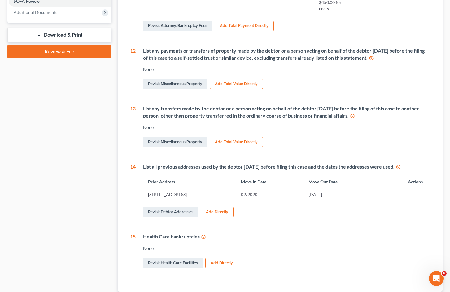
scroll to position [217, 0]
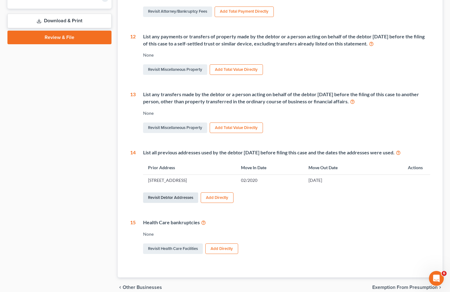
click at [183, 198] on link "Revisit Debtor Addresses" at bounding box center [170, 198] width 55 height 11
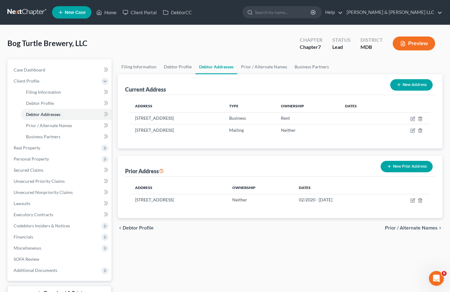
click at [412, 169] on button "New Prior Address" at bounding box center [407, 166] width 52 height 11
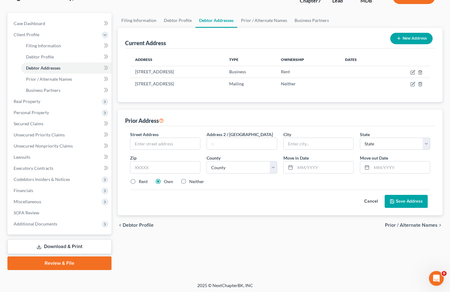
scroll to position [48, 0]
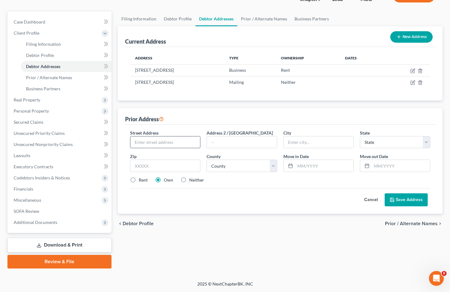
click at [173, 139] on input "text" at bounding box center [165, 143] width 70 height 12
click at [147, 143] on input "text" at bounding box center [165, 143] width 70 height 12
type input "[STREET_ADDRESS]"
type input "R"
type input "Rising Sun"
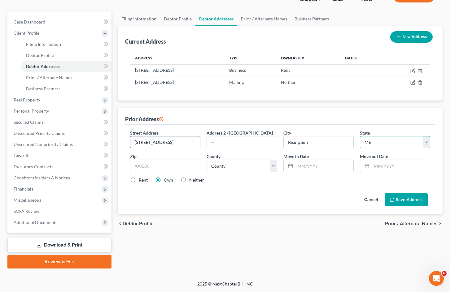
select select "21"
type input "21911"
click at [239, 162] on select "County [GEOGRAPHIC_DATA] [GEOGRAPHIC_DATA] [GEOGRAPHIC_DATA] [GEOGRAPHIC_DATA] …" at bounding box center [242, 166] width 70 height 12
select select "7"
click at [207, 160] on select "County [GEOGRAPHIC_DATA] [GEOGRAPHIC_DATA] [GEOGRAPHIC_DATA] [GEOGRAPHIC_DATA] …" at bounding box center [242, 166] width 70 height 12
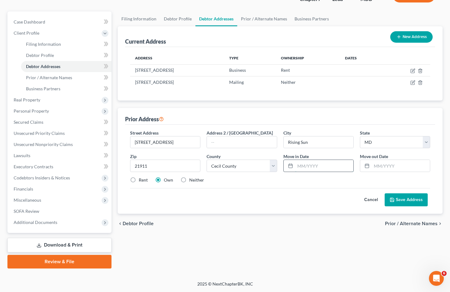
click at [313, 166] on input "text" at bounding box center [324, 166] width 58 height 12
type input "0"
type input "04/2022"
type input "07/2025"
click at [319, 218] on div "chevron_left Debtor Profile Prior / Alternate Names chevron_right" at bounding box center [280, 224] width 325 height 20
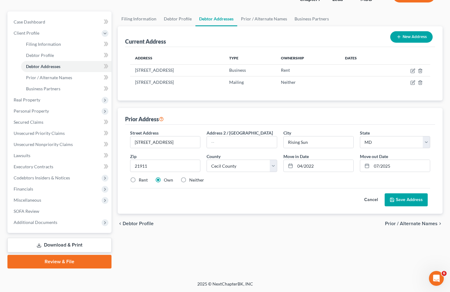
click at [139, 179] on label "Rent" at bounding box center [143, 180] width 9 height 6
click at [141, 179] on input "Rent" at bounding box center [143, 179] width 4 height 4
radio input "true"
click at [396, 200] on button "Save Address" at bounding box center [406, 200] width 43 height 13
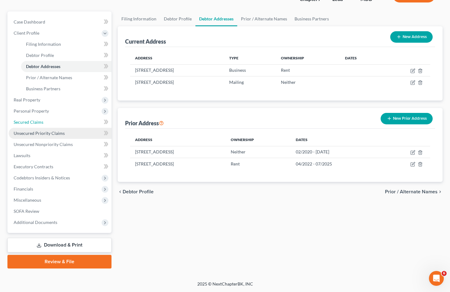
drag, startPoint x: 52, startPoint y: 125, endPoint x: 56, endPoint y: 134, distance: 9.6
click at [52, 125] on link "Secured Claims" at bounding box center [60, 122] width 103 height 11
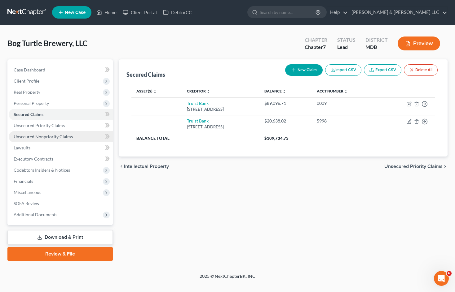
click at [67, 136] on span "Unsecured Nonpriority Claims" at bounding box center [43, 136] width 59 height 5
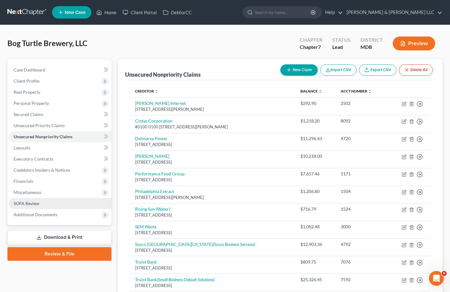
click at [59, 208] on link "SOFA Review" at bounding box center [60, 203] width 103 height 11
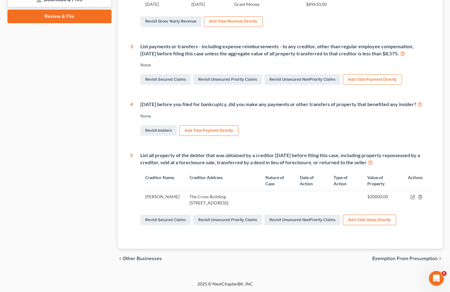
scroll to position [245, 0]
click at [413, 198] on icon "button" at bounding box center [413, 197] width 5 height 5
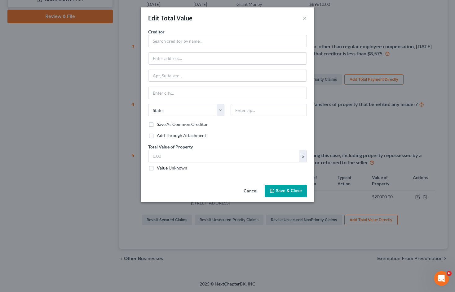
click at [251, 190] on button "Cancel" at bounding box center [251, 192] width 24 height 12
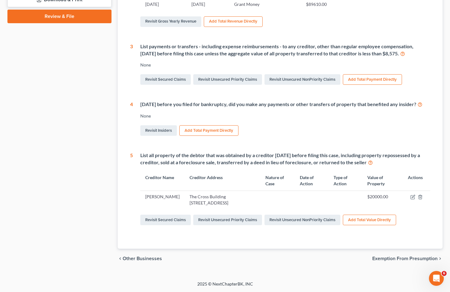
click at [155, 196] on td "[PERSON_NAME]" at bounding box center [162, 200] width 44 height 18
click at [140, 196] on div "List all property of the debtor that was obtained by a creditor [DATE] before f…" at bounding box center [281, 189] width 297 height 75
drag, startPoint x: 145, startPoint y: 197, endPoint x: 237, endPoint y: 205, distance: 92.4
click at [237, 205] on tr "[PERSON_NAME] [GEOGRAPHIC_DATA] [STREET_ADDRESS] $20000.00" at bounding box center [285, 200] width 290 height 18
click at [388, 196] on td "$20000.00" at bounding box center [383, 200] width 40 height 18
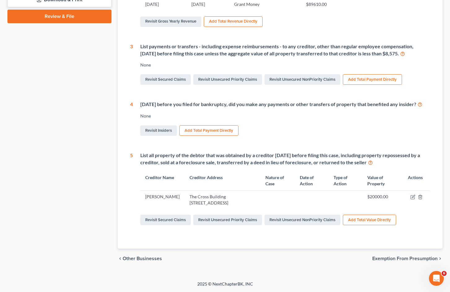
drag, startPoint x: 223, startPoint y: 204, endPoint x: 180, endPoint y: 195, distance: 43.9
click at [185, 195] on td "The Cross Building [STREET_ADDRESS]" at bounding box center [223, 200] width 76 height 18
copy td "The Cross Building [STREET_ADDRESS]"
click at [412, 198] on icon "button" at bounding box center [413, 196] width 3 height 3
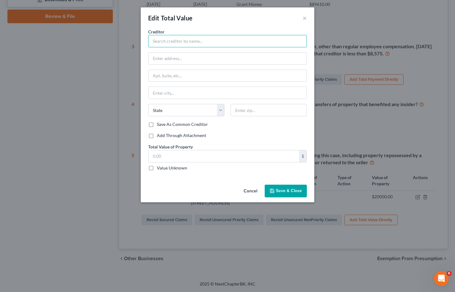
click at [196, 40] on input "text" at bounding box center [227, 41] width 159 height 12
type input "The Cross Building at [STREET_ADDRESS], LLC"
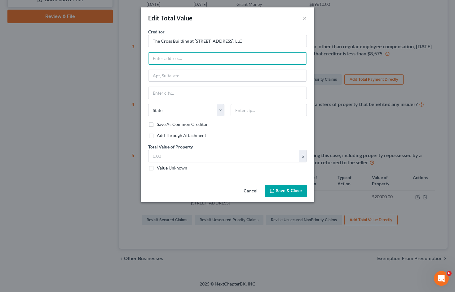
paste input "The Cross Building [STREET_ADDRESS]"
drag, startPoint x: 189, startPoint y: 58, endPoint x: 132, endPoint y: 59, distance: 57.6
click at [90, 60] on div "Edit Total Value × Creditor * The Cross Building at [GEOGRAPHIC_DATA], LLC [GEO…" at bounding box center [227, 146] width 455 height 292
type input "[STREET_ADDRESS]"
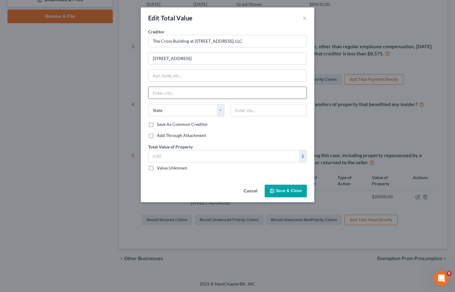
click at [201, 91] on input "text" at bounding box center [227, 93] width 158 height 12
type input "Rising Sun"
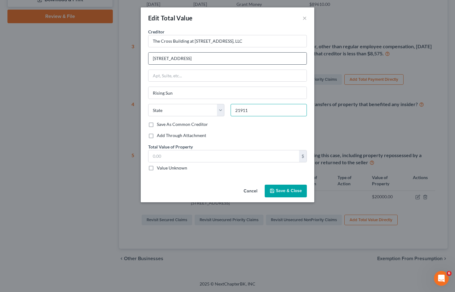
type input "21911"
click at [242, 57] on input "[STREET_ADDRESS]" at bounding box center [227, 59] width 158 height 12
select select "21"
type input "[STREET_ADDRESS]"
click at [237, 156] on input "text" at bounding box center [223, 157] width 151 height 12
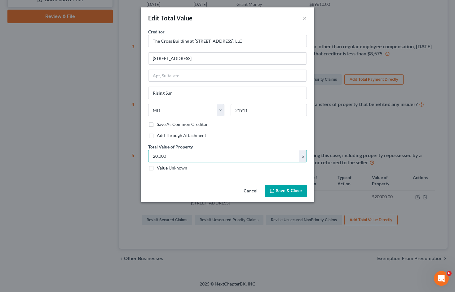
type input "20,000"
click at [288, 193] on span "Save & Close" at bounding box center [289, 191] width 26 height 5
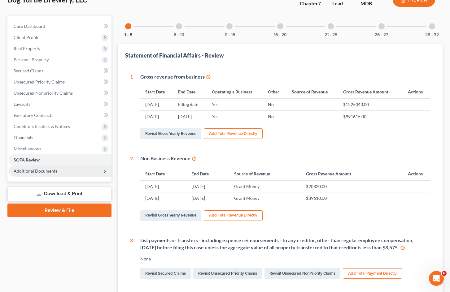
scroll to position [0, 0]
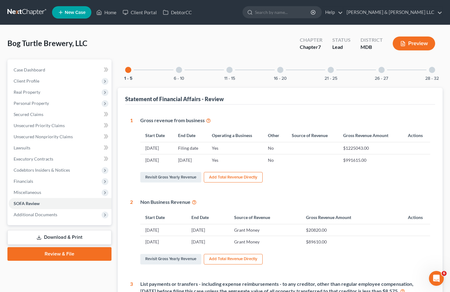
click at [417, 44] on button "Preview" at bounding box center [414, 44] width 42 height 14
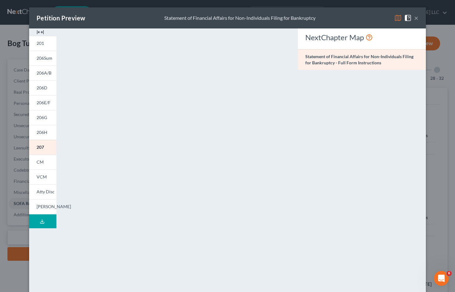
click at [45, 224] on button "Download Draft" at bounding box center [42, 222] width 27 height 14
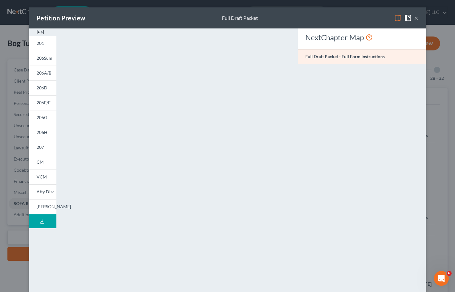
drag, startPoint x: 415, startPoint y: 17, endPoint x: 412, endPoint y: 19, distance: 3.5
click at [415, 17] on button "×" at bounding box center [416, 17] width 4 height 7
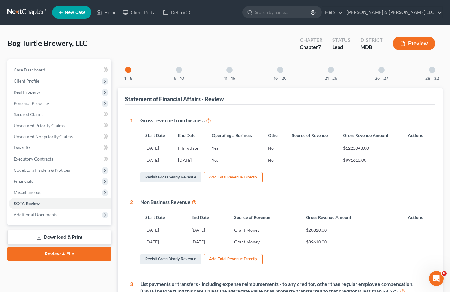
click at [231, 70] on div at bounding box center [229, 70] width 6 height 6
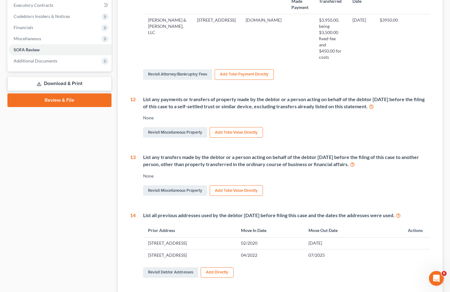
scroll to position [155, 0]
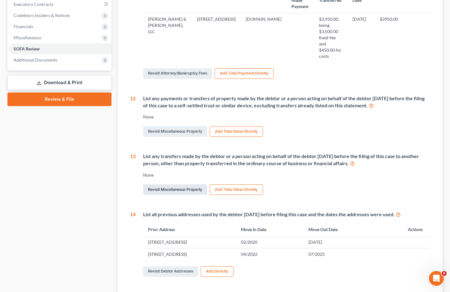
click at [189, 189] on link "Revisit Miscellaneous Property" at bounding box center [175, 190] width 64 height 11
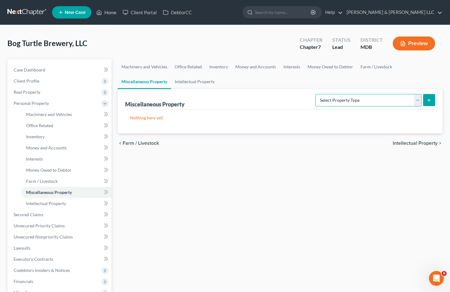
click at [328, 104] on select "Select Property Type Assigned for Creditor Benefit [DATE] (SOFA: 8) Assigned to…" at bounding box center [368, 100] width 106 height 12
select select "transferred"
click at [315, 94] on select "Select Property Type Assigned for Creditor Benefit [DATE] (SOFA: 8) Assigned to…" at bounding box center [368, 100] width 106 height 12
click at [427, 99] on icon "submit" at bounding box center [429, 100] width 5 height 5
select select "Ordinary ([DATE])"
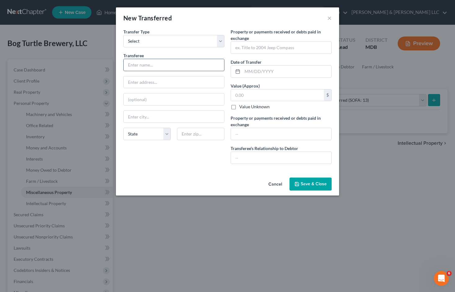
click at [188, 63] on input "text" at bounding box center [174, 65] width 100 height 12
click at [197, 67] on input "The Cross Building at 9" at bounding box center [174, 65] width 100 height 12
type input "The Cross Building at [STREET_ADDRESS], LLC"
type input "[STREET_ADDRESS]"
type input "Rising Sun"
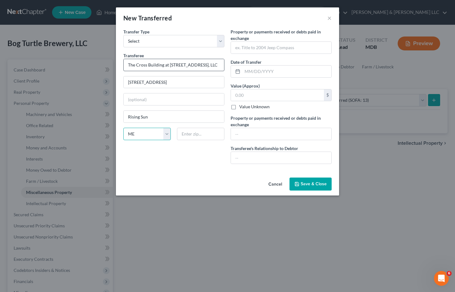
select select "21"
type input "21911"
click at [275, 49] on input "text" at bounding box center [281, 48] width 100 height 12
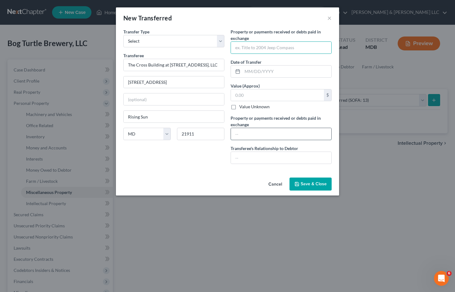
click at [249, 140] on input "text" at bounding box center [281, 134] width 100 height 12
click at [266, 157] on input "text" at bounding box center [281, 158] width 100 height 12
type input "Landlord"
click at [266, 135] on input "text" at bounding box center [281, 134] width 100 height 12
click at [257, 94] on input "text" at bounding box center [277, 96] width 93 height 12
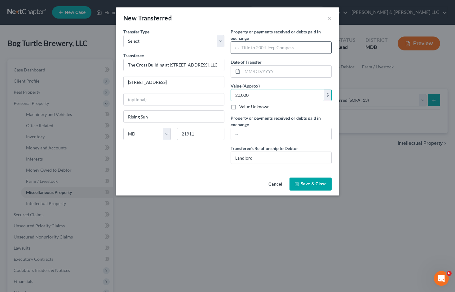
type input "20,000"
click at [266, 50] on input "text" at bounding box center [281, 48] width 100 height 12
type input "All tangible property within premises after lockout"
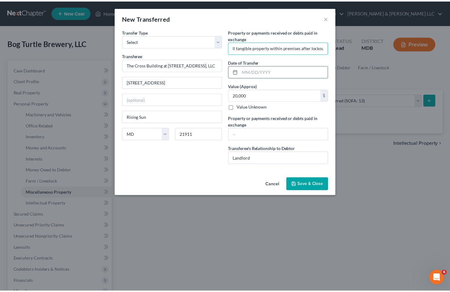
scroll to position [0, 0]
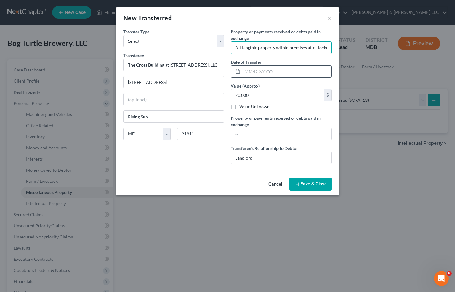
click at [291, 72] on input "text" at bounding box center [286, 72] width 89 height 12
click at [284, 71] on input "text" at bounding box center [286, 72] width 89 height 12
type input "[DATE]"
click at [314, 183] on span "Save & Close" at bounding box center [314, 184] width 26 height 5
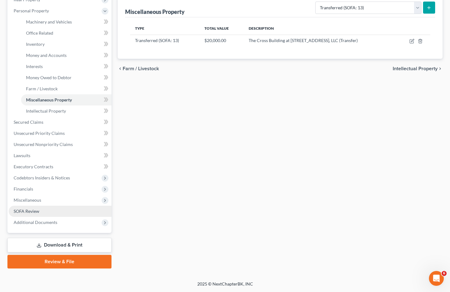
click at [53, 210] on link "SOFA Review" at bounding box center [60, 211] width 103 height 11
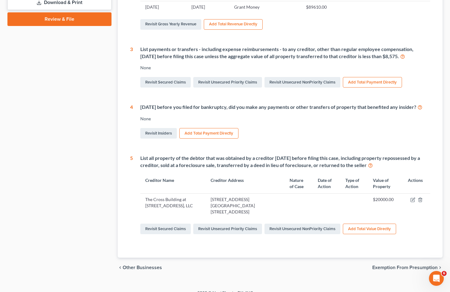
scroll to position [245, 0]
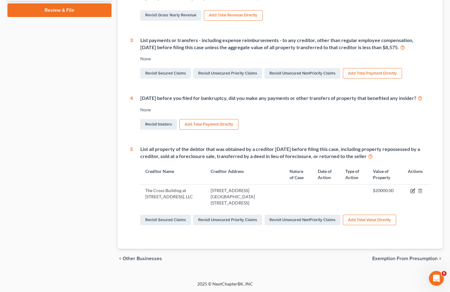
click at [413, 192] on icon "button" at bounding box center [413, 190] width 3 height 3
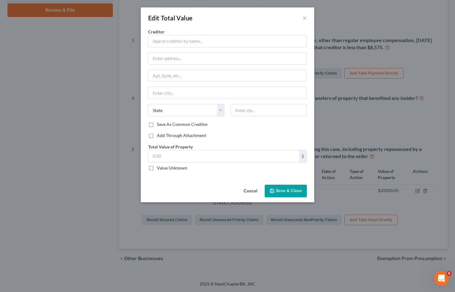
click at [249, 189] on button "Cancel" at bounding box center [251, 192] width 24 height 12
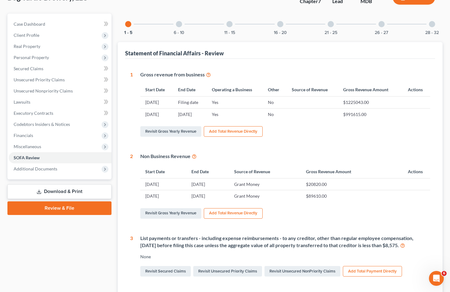
scroll to position [0, 0]
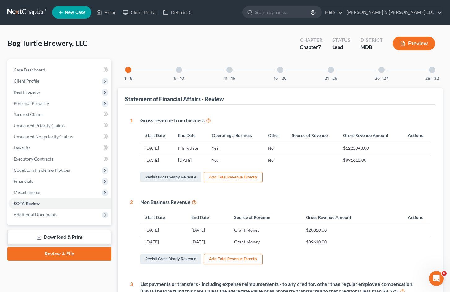
click at [417, 42] on button "Preview" at bounding box center [414, 44] width 42 height 14
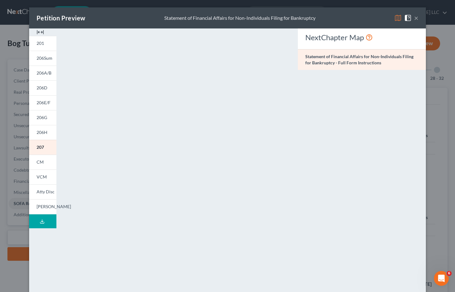
click at [415, 19] on button "×" at bounding box center [416, 17] width 4 height 7
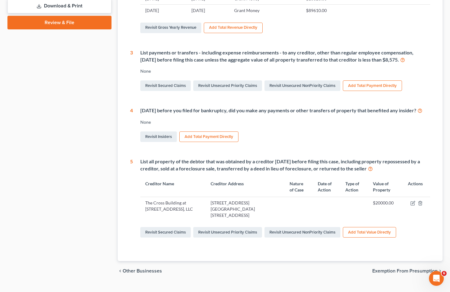
scroll to position [245, 0]
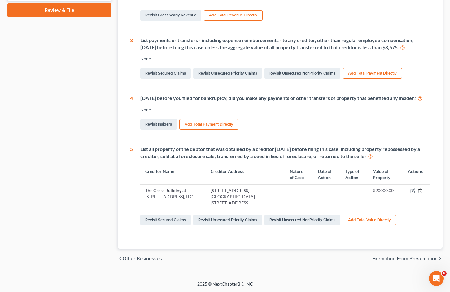
drag, startPoint x: 422, startPoint y: 197, endPoint x: 343, endPoint y: 158, distance: 88.3
click at [362, 156] on div "List all property of the debtor that was obtained by a creditor [DATE] before f…" at bounding box center [281, 186] width 297 height 81
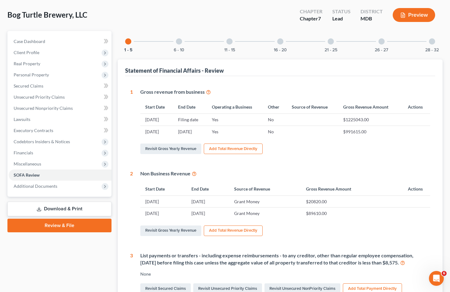
scroll to position [28, 0]
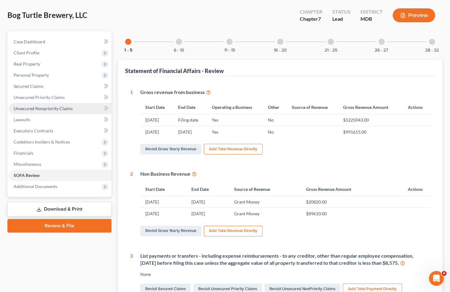
click at [59, 107] on span "Unsecured Nonpriority Claims" at bounding box center [43, 108] width 59 height 5
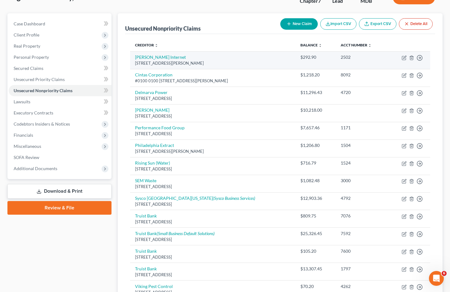
scroll to position [26, 0]
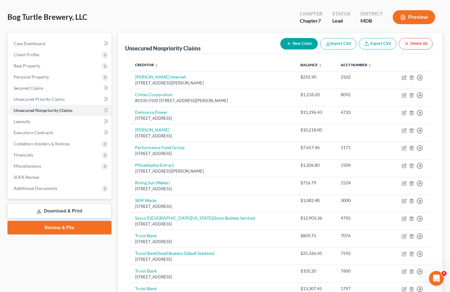
click at [294, 42] on button "New Claim" at bounding box center [298, 43] width 37 height 11
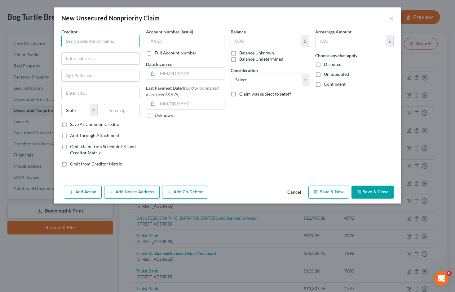
click at [106, 45] on input "text" at bounding box center [100, 41] width 78 height 12
type input "The Cross Building at 9 Main, LLC"
type input "[STREET_ADDRESS]"
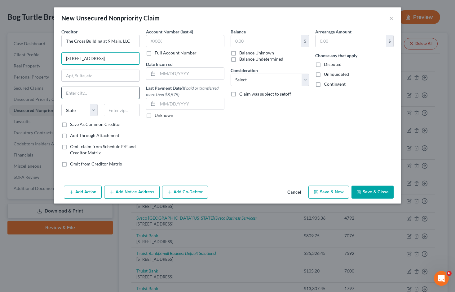
click at [105, 92] on input "text" at bounding box center [101, 93] width 78 height 12
drag, startPoint x: 179, startPoint y: 137, endPoint x: 174, endPoint y: 135, distance: 5.6
click at [178, 137] on div "Account Number (last 4) Full Account Number Date Incurred Last Payment Date (If…" at bounding box center [185, 101] width 85 height 144
click at [379, 197] on button "Save & Close" at bounding box center [372, 192] width 42 height 13
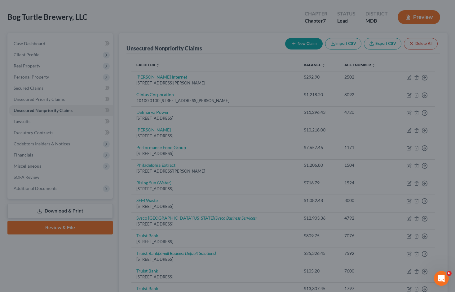
type input "0.00"
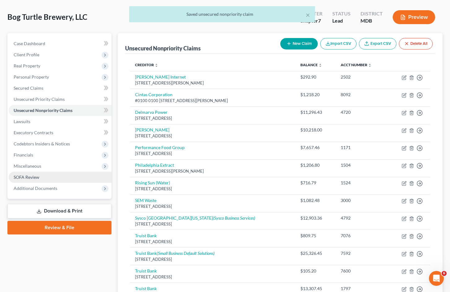
click at [73, 180] on link "SOFA Review" at bounding box center [60, 177] width 103 height 11
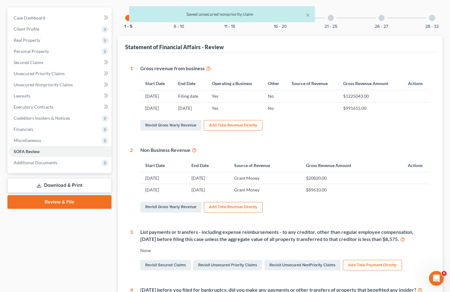
scroll to position [245, 0]
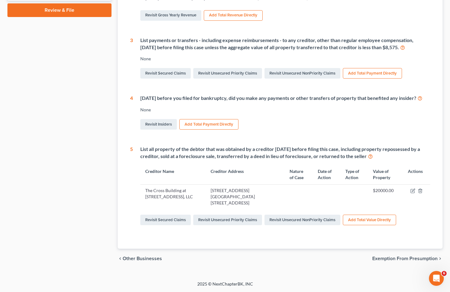
drag, startPoint x: 244, startPoint y: 202, endPoint x: 201, endPoint y: 197, distance: 43.0
click at [206, 197] on td "[STREET_ADDRESS][GEOGRAPHIC_DATA][STREET_ADDRESS]" at bounding box center [245, 197] width 79 height 24
copy td "[STREET_ADDRESS][GEOGRAPHIC_DATA][STREET_ADDRESS]"
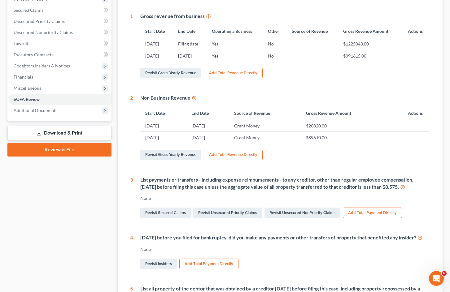
scroll to position [0, 0]
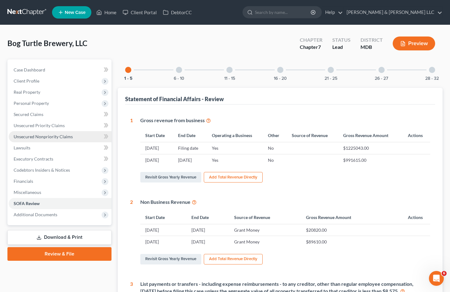
click at [66, 139] on span "Unsecured Nonpriority Claims" at bounding box center [43, 136] width 59 height 5
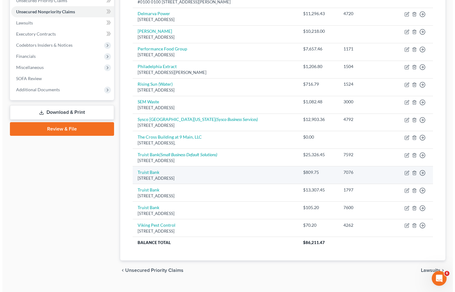
scroll to position [137, 0]
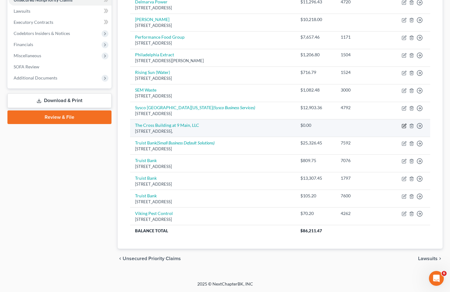
click at [405, 126] on icon "button" at bounding box center [404, 126] width 5 height 5
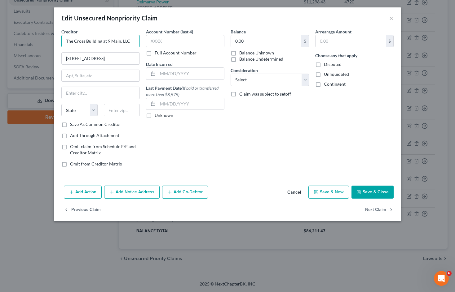
click at [111, 42] on input "The Cross Building at 9 Main, LLC" at bounding box center [100, 41] width 78 height 12
type input "The Cross Building at [STREET_ADDRESS], LLC"
drag, startPoint x: 107, startPoint y: 58, endPoint x: 35, endPoint y: 53, distance: 71.7
click at [35, 53] on div "Edit Unsecured Nonpriority Claim × Creditor * The Cross Building at [STREET_ADD…" at bounding box center [227, 146] width 455 height 292
paste input "[STREET_ADDRESS]"
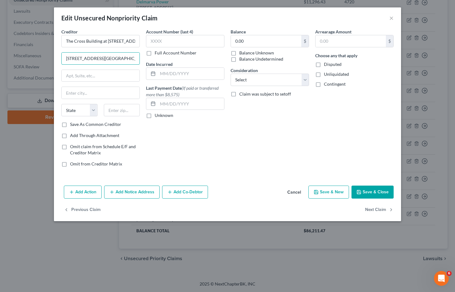
scroll to position [0, 35]
type input "[STREET_ADDRESS][GEOGRAPHIC_DATA][STREET_ADDRESS]"
drag, startPoint x: 123, startPoint y: 112, endPoint x: 120, endPoint y: 112, distance: 3.5
click at [123, 112] on input "text" at bounding box center [122, 110] width 36 height 12
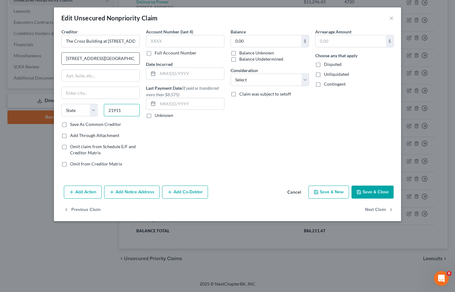
type input "21911"
click at [118, 57] on input "[STREET_ADDRESS][GEOGRAPHIC_DATA][STREET_ADDRESS]" at bounding box center [101, 59] width 78 height 12
type input "Rising Sun"
select select "21"
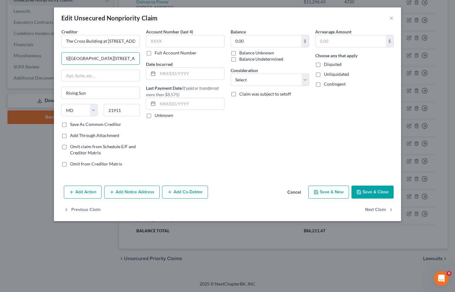
drag, startPoint x: 97, startPoint y: 58, endPoint x: 344, endPoint y: 80, distance: 247.3
click at [346, 70] on div "Creditor * The Cross Building at [GEOGRAPHIC_DATA], LLC [STREET_ADDRESS] [GEOGR…" at bounding box center [227, 101] width 338 height 144
type input "[STREET_ADDRESS]"
click at [252, 137] on div "Balance 0.00 $ Balance Unknown Balance Undetermined 0.00 $ Balance Unknown Cons…" at bounding box center [269, 101] width 85 height 144
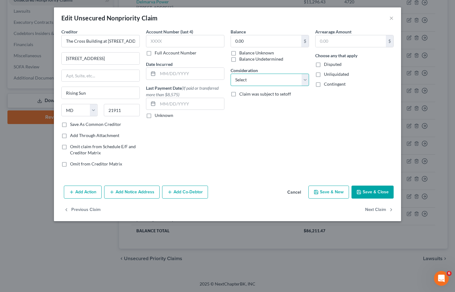
click at [264, 79] on select "Select Cable / Satellite Services Collection Agency Credit Card Debt Debt Couns…" at bounding box center [270, 80] width 78 height 12
select select "11"
click at [231, 74] on select "Select Cable / Satellite Services Collection Agency Credit Card Debt Debt Couns…" at bounding box center [270, 80] width 78 height 12
drag, startPoint x: 259, startPoint y: 109, endPoint x: 271, endPoint y: 86, distance: 26.7
click at [259, 109] on input "text" at bounding box center [270, 104] width 78 height 12
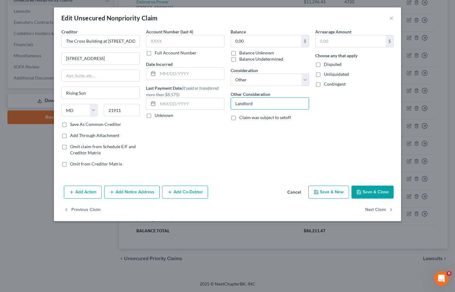
type input "Landlord"
click at [210, 138] on div "Account Number (last 4) Full Account Number Date Incurred Last Payment Date (If…" at bounding box center [185, 101] width 85 height 144
click at [89, 195] on button "Add Action" at bounding box center [83, 192] width 38 height 13
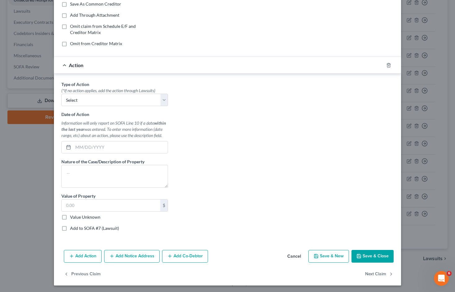
scroll to position [121, 0]
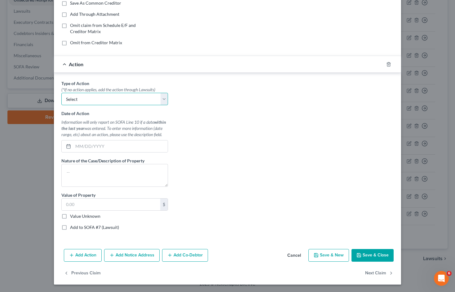
click at [161, 99] on select "Select Repossession Foreclosure Returns" at bounding box center [114, 99] width 107 height 12
select select "0"
click at [61, 93] on select "Select Repossession Foreclosure Returns" at bounding box center [114, 99] width 107 height 12
click at [142, 148] on input "text" at bounding box center [120, 147] width 95 height 12
type input "[DATE]"
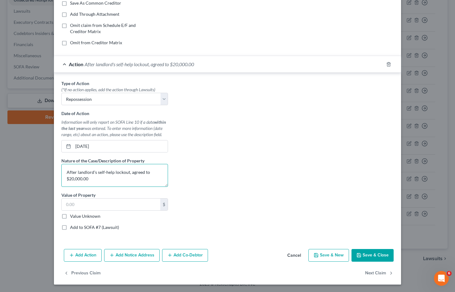
click at [151, 171] on textarea "After landlord's self-help lockout, agreed to $20,000.00" at bounding box center [114, 175] width 107 height 23
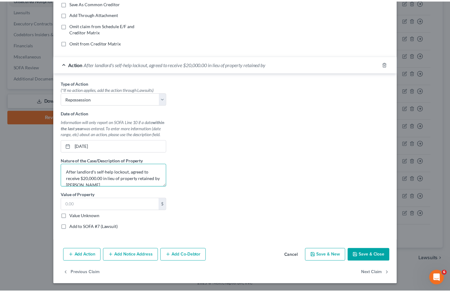
scroll to position [1, 0]
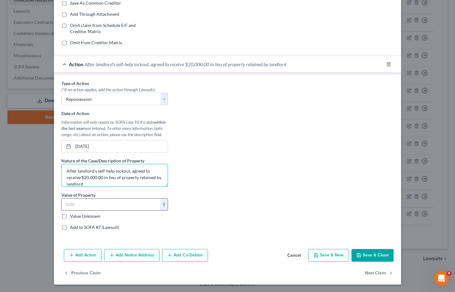
type textarea "After landlord's self-help lockout, agreed to receive $20,000.00 in lieu of pro…"
click at [112, 209] on input "text" at bounding box center [111, 205] width 99 height 12
type input "20,000"
drag, startPoint x: 270, startPoint y: 189, endPoint x: 276, endPoint y: 187, distance: 6.7
click at [270, 189] on div "Type of Action * (*If no action applies, add the action through Lawsuits) Selec…" at bounding box center [227, 157] width 338 height 155
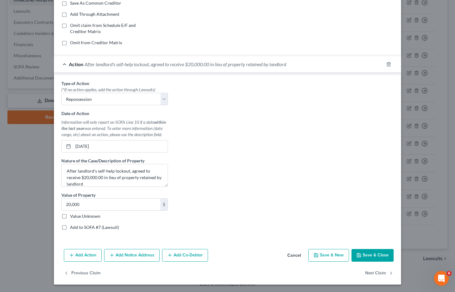
click at [370, 256] on button "Save & Close" at bounding box center [372, 255] width 42 height 13
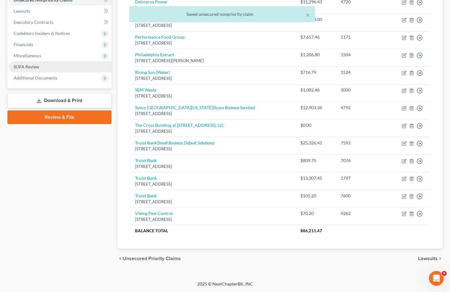
click at [47, 68] on link "SOFA Review" at bounding box center [60, 66] width 103 height 11
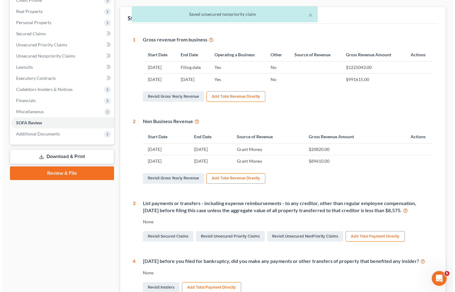
scroll to position [279, 0]
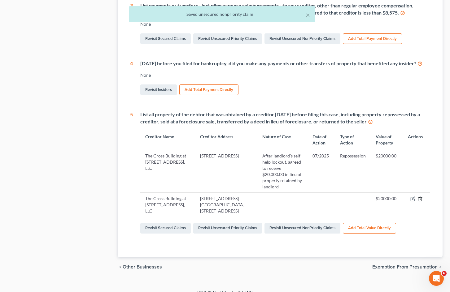
click at [421, 197] on icon "button" at bounding box center [420, 199] width 5 height 5
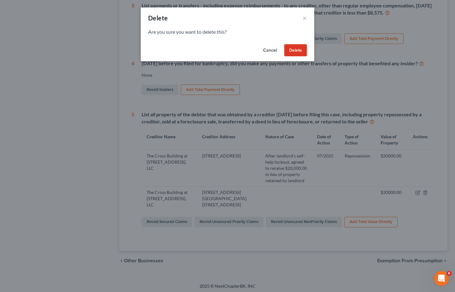
click at [296, 48] on button "Delete" at bounding box center [295, 50] width 23 height 12
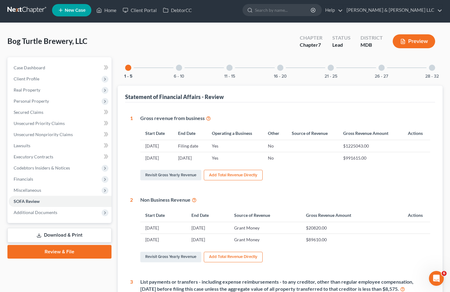
scroll to position [0, 0]
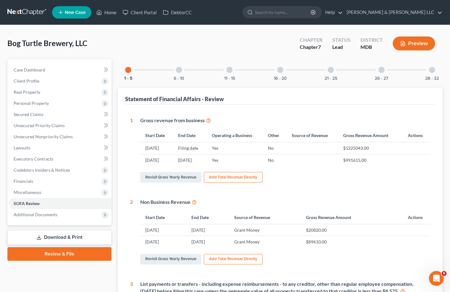
click at [410, 43] on button "Preview" at bounding box center [414, 44] width 42 height 14
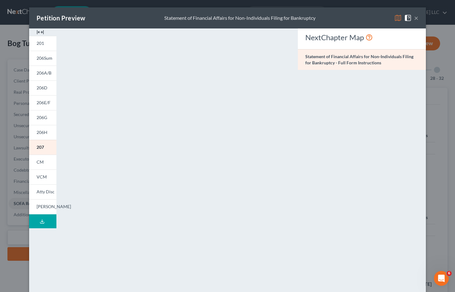
click at [41, 224] on icon at bounding box center [42, 221] width 5 height 5
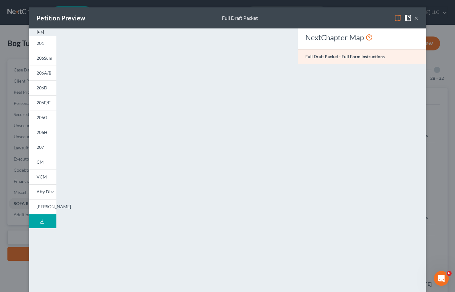
click at [416, 18] on button "×" at bounding box center [416, 17] width 4 height 7
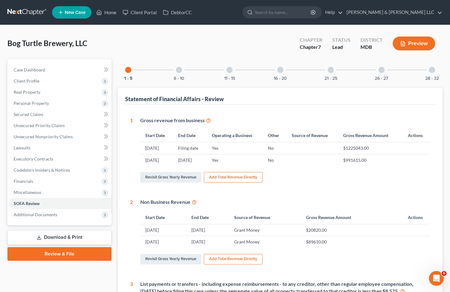
click at [415, 44] on button "Preview" at bounding box center [414, 44] width 42 height 14
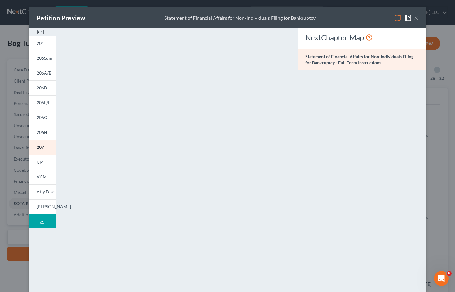
click at [43, 221] on button "Download Draft" at bounding box center [42, 222] width 27 height 14
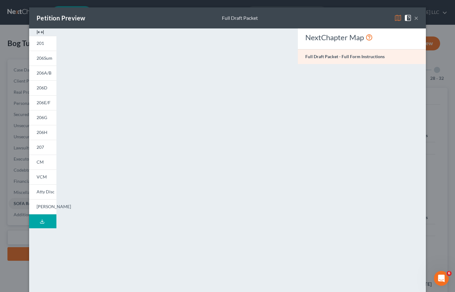
click at [414, 20] on button "×" at bounding box center [416, 17] width 4 height 7
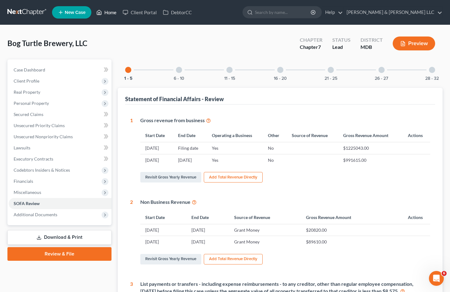
drag, startPoint x: 116, startPoint y: 11, endPoint x: 31, endPoint y: 52, distance: 94.4
click at [116, 11] on link "Home" at bounding box center [106, 12] width 26 height 11
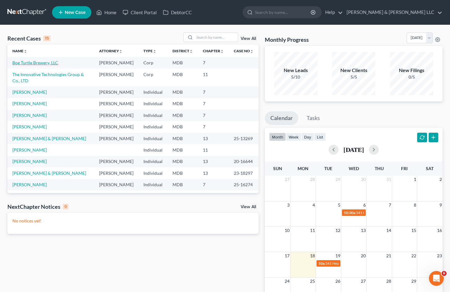
click at [31, 63] on link "Bog Turtle Brewery, LLC" at bounding box center [35, 62] width 46 height 5
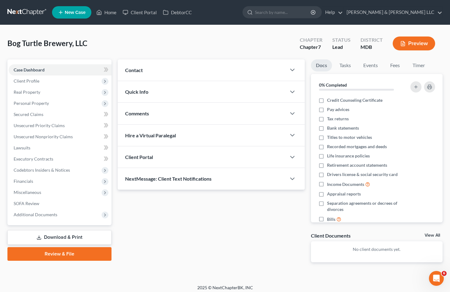
click at [103, 235] on link "Download & Print" at bounding box center [59, 238] width 104 height 15
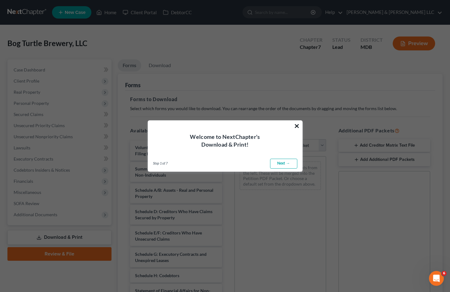
click at [298, 125] on button "×" at bounding box center [297, 126] width 6 height 10
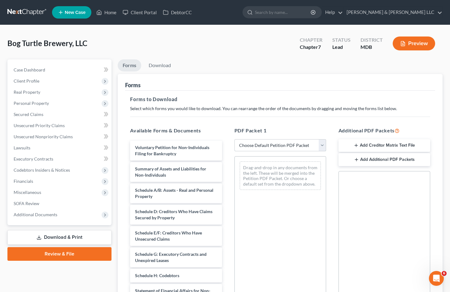
click at [276, 145] on select "Choose Default Petition PDF Packet Complete Bankruptcy Petition (all forms and …" at bounding box center [281, 145] width 92 height 12
select select "0"
click at [235, 139] on select "Choose Default Petition PDF Packet Complete Bankruptcy Petition (all forms and …" at bounding box center [281, 145] width 92 height 12
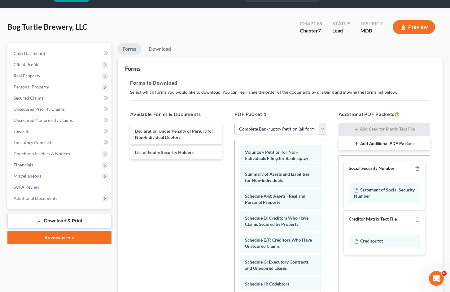
scroll to position [90, 0]
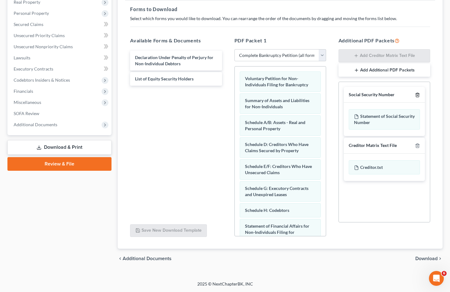
click at [418, 96] on line "button" at bounding box center [418, 95] width 0 height 1
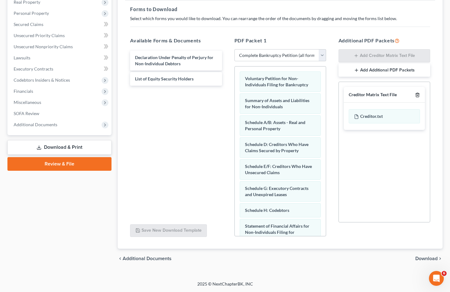
click at [419, 96] on icon "button" at bounding box center [417, 95] width 5 height 5
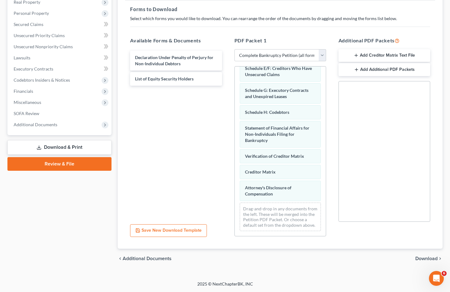
scroll to position [104, 0]
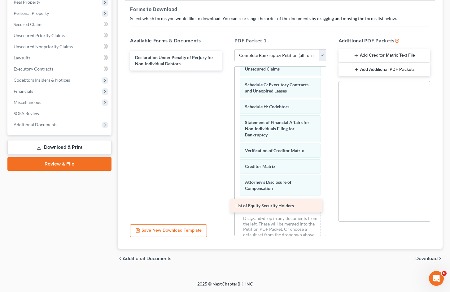
drag, startPoint x: 183, startPoint y: 79, endPoint x: 283, endPoint y: 206, distance: 161.9
click at [227, 71] on div "List of Equity Security Holders Declaration Under Penalty of Perjury for Non-In…" at bounding box center [176, 61] width 102 height 20
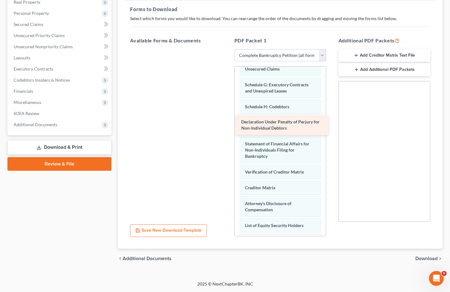
drag, startPoint x: 174, startPoint y: 58, endPoint x: 281, endPoint y: 122, distance: 124.3
click at [227, 49] on div "Declaration Under Penalty of Perjury for Non-Individual Debtors Declaration Und…" at bounding box center [176, 49] width 102 height 0
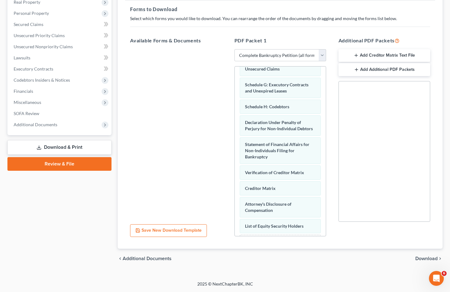
click at [427, 260] on span "Download" at bounding box center [427, 259] width 22 height 5
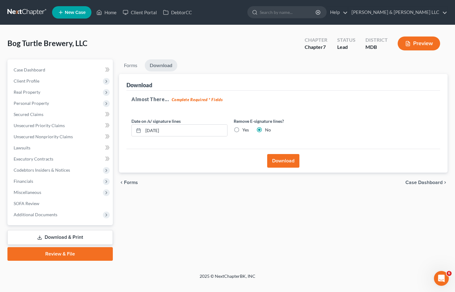
click at [284, 162] on button "Download" at bounding box center [283, 161] width 32 height 14
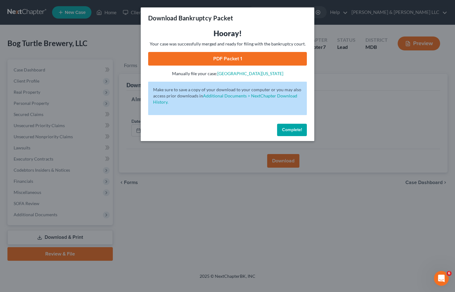
click at [223, 56] on link "PDF Packet 1" at bounding box center [227, 59] width 159 height 14
click at [332, 215] on div "Download Bankruptcy Packet Hooray! Your case was successfully merged and ready …" at bounding box center [227, 146] width 455 height 292
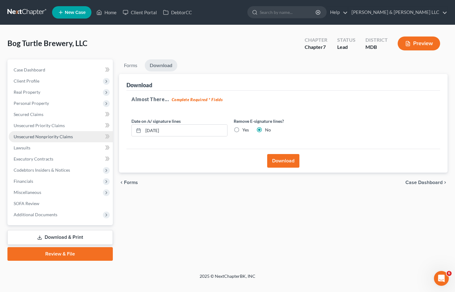
click at [46, 133] on link "Unsecured Nonpriority Claims" at bounding box center [61, 136] width 104 height 11
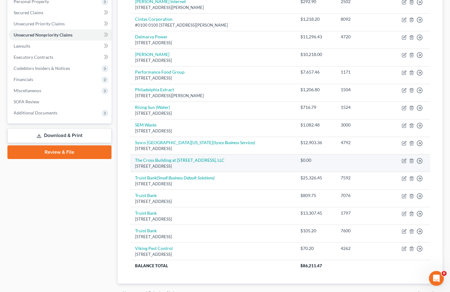
scroll to position [124, 0]
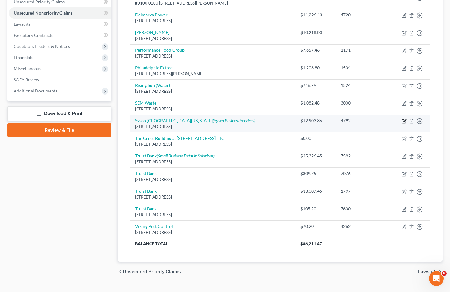
click at [403, 121] on icon "button" at bounding box center [404, 121] width 5 height 5
select select "21"
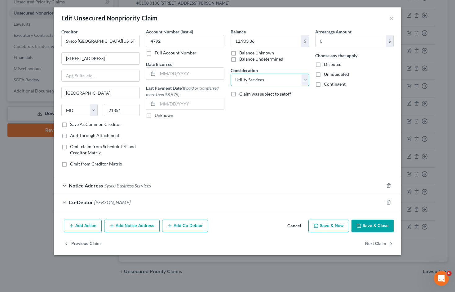
click at [256, 78] on select "Select Cable / Satellite Services Collection Agency Credit Card Debt Debt Couns…" at bounding box center [270, 80] width 78 height 12
select select "15"
click at [231, 74] on select "Select Cable / Satellite Services Collection Agency Credit Card Debt Debt Couns…" at bounding box center [270, 80] width 78 height 12
click at [370, 224] on button "Save & Close" at bounding box center [372, 226] width 42 height 13
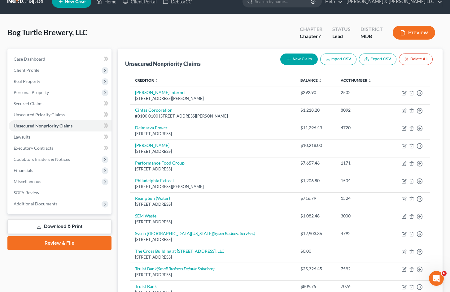
scroll to position [0, 0]
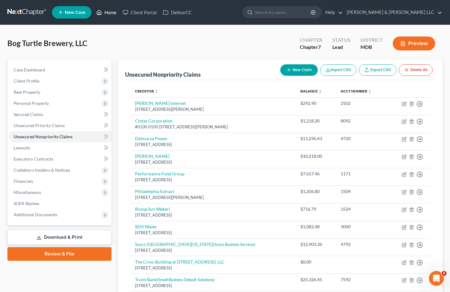
click at [112, 12] on link "Home" at bounding box center [106, 12] width 26 height 11
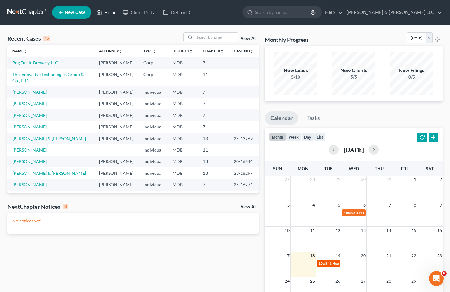
click at [329, 265] on span "341 Hearing for [PERSON_NAME]" at bounding box center [352, 264] width 55 height 5
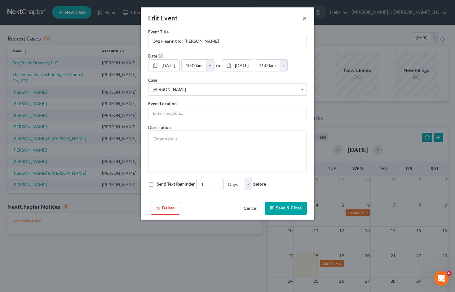
click at [306, 17] on button "×" at bounding box center [304, 17] width 4 height 7
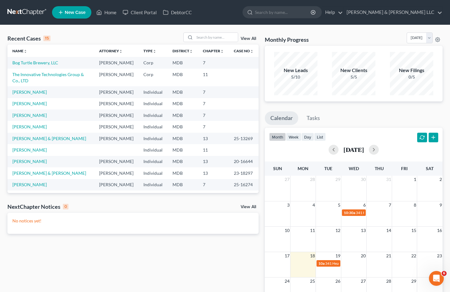
click at [154, 251] on div "Recent Cases 15 View All Name unfold_more expand_more expand_less Attorney unfo…" at bounding box center [132, 186] width 257 height 307
click at [193, 261] on div "Recent Cases 15 View All Name unfold_more expand_more expand_less Attorney unfo…" at bounding box center [132, 186] width 257 height 307
